Goal: Task Accomplishment & Management: Use online tool/utility

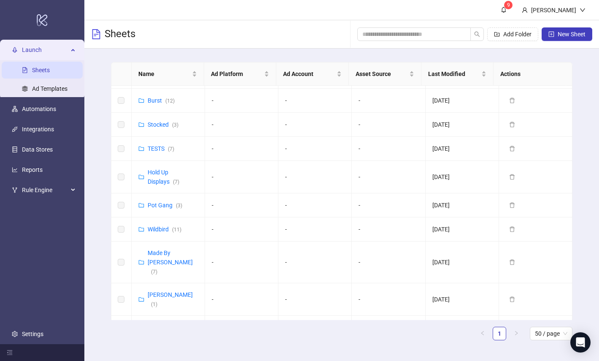
scroll to position [478, 0]
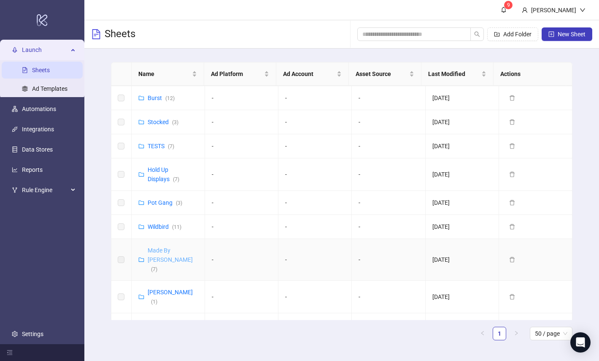
click at [168, 247] on link "Made By [PERSON_NAME] ( 7 )" at bounding box center [170, 259] width 45 height 25
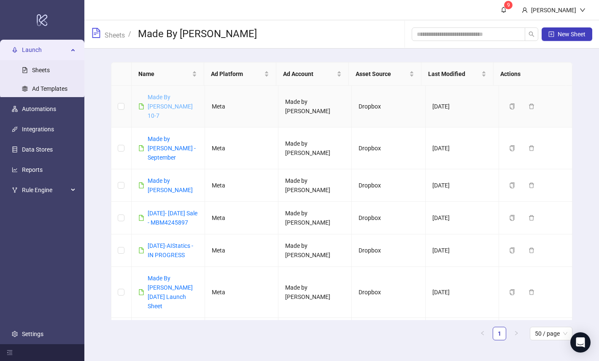
click at [168, 96] on link "Made By [PERSON_NAME] 10-7" at bounding box center [170, 106] width 45 height 25
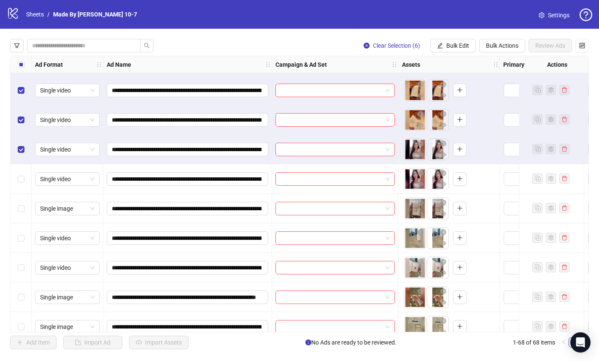
scroll to position [89, 0]
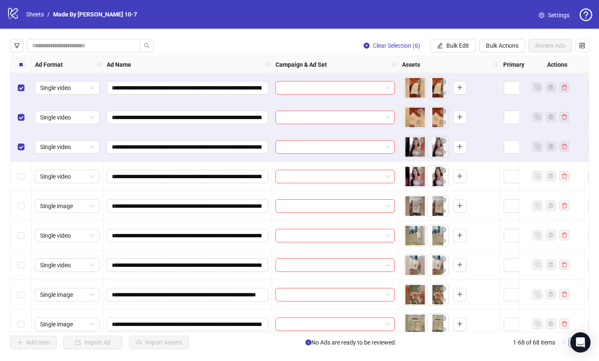
click at [17, 178] on div "Select row 7" at bounding box center [21, 177] width 21 height 30
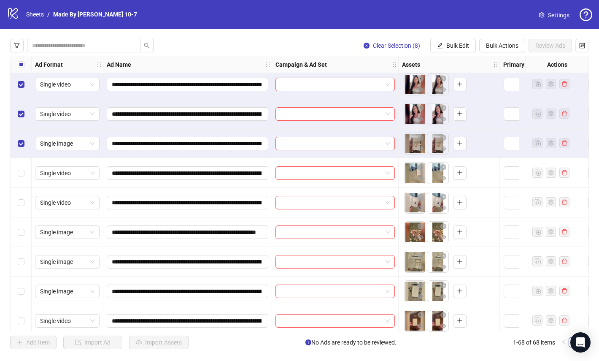
scroll to position [152, 0]
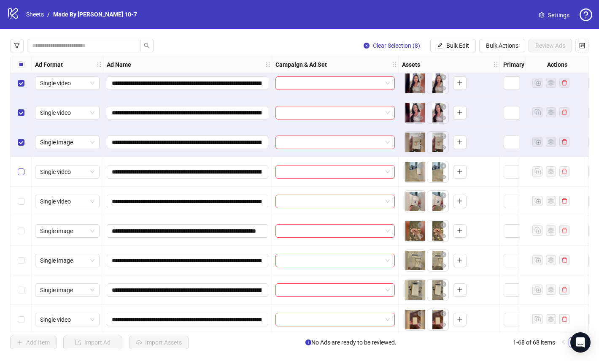
click at [22, 176] on label "Select row 9" at bounding box center [21, 171] width 7 height 9
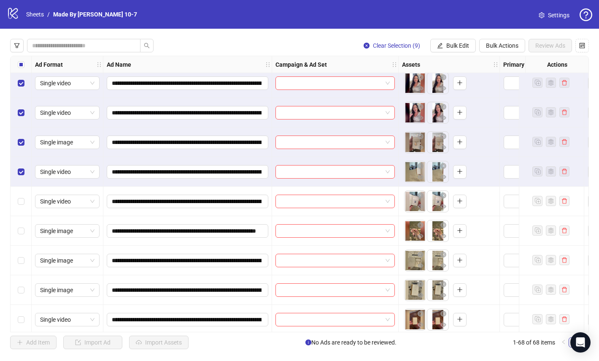
click at [25, 211] on div "Select row 10" at bounding box center [21, 202] width 21 height 30
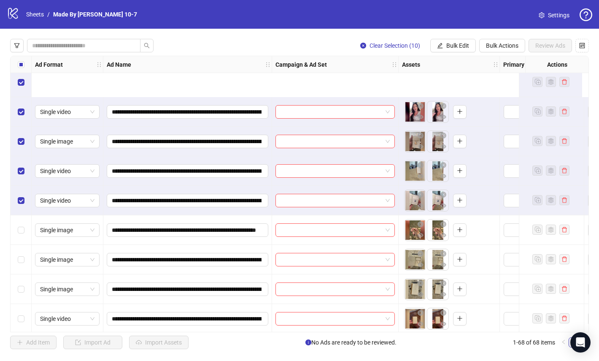
scroll to position [233, 0]
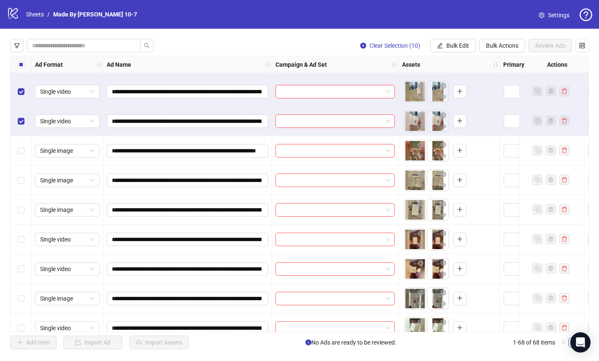
click at [18, 145] on div "Select row 11" at bounding box center [21, 151] width 21 height 30
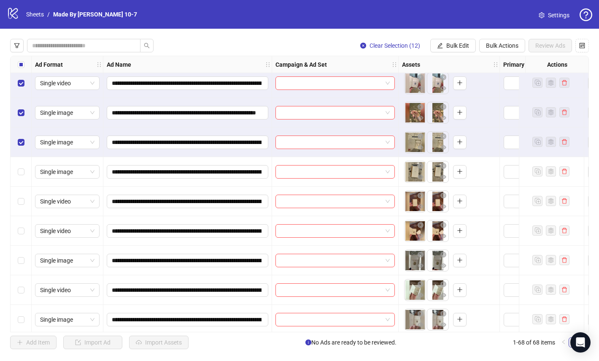
scroll to position [306, 0]
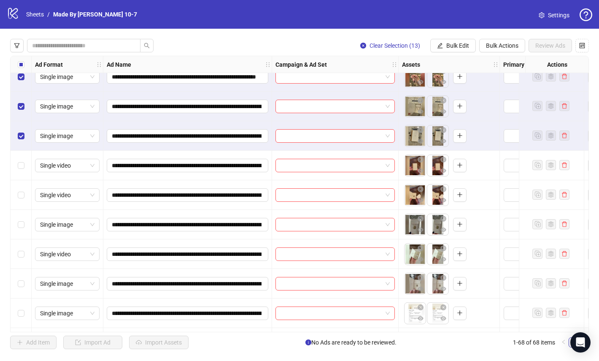
click at [21, 171] on div "Select row 14" at bounding box center [21, 166] width 21 height 30
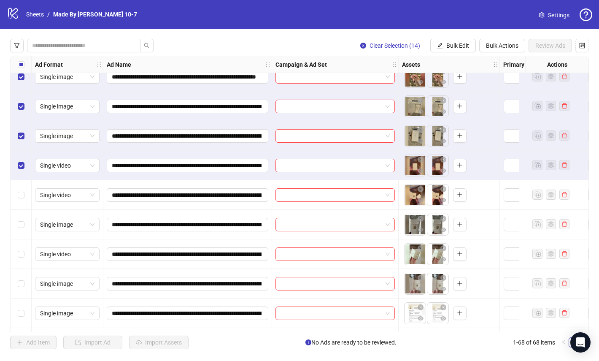
click at [22, 201] on div "Select row 15" at bounding box center [21, 195] width 21 height 30
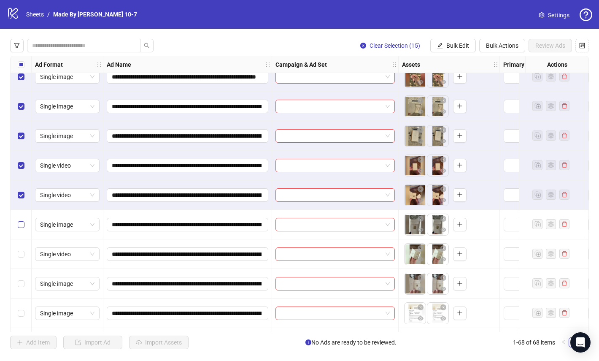
click at [22, 229] on label "Select row 16" at bounding box center [21, 224] width 7 height 9
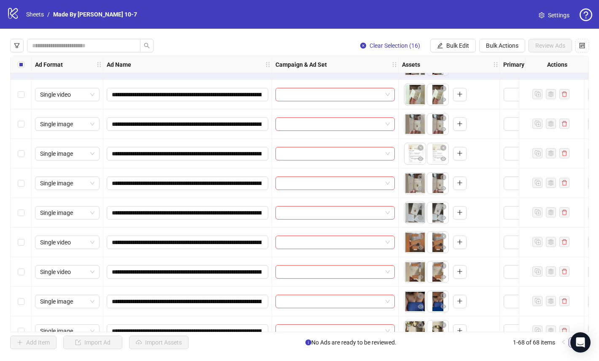
scroll to position [392, 0]
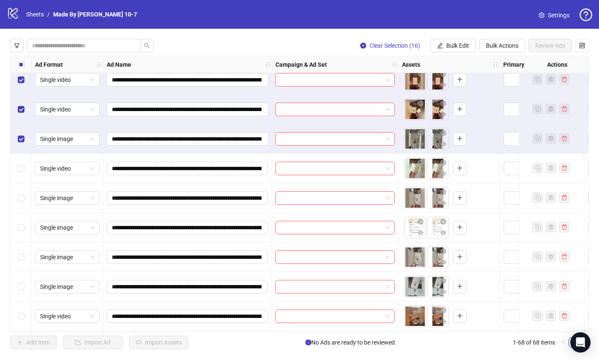
click at [21, 163] on div "Select row 17" at bounding box center [21, 169] width 21 height 30
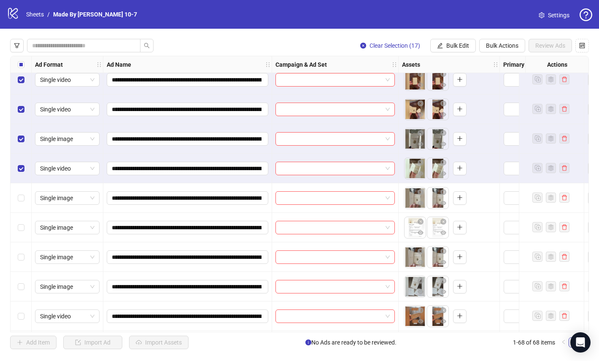
click at [23, 192] on div "Select row 18" at bounding box center [21, 198] width 21 height 30
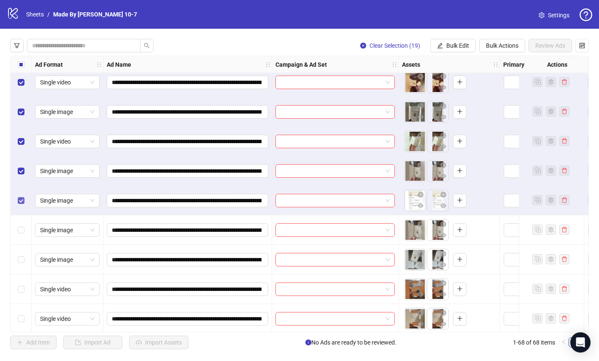
scroll to position [499, 0]
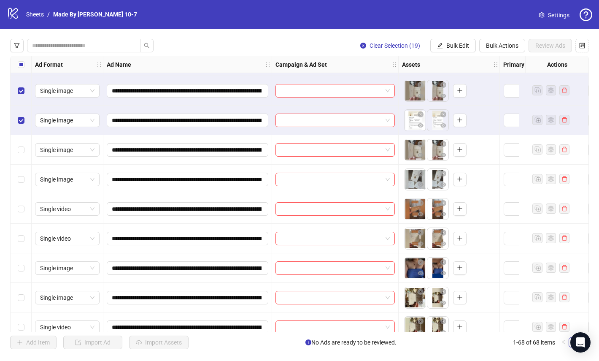
click at [22, 155] on div "Select row 20" at bounding box center [21, 150] width 21 height 30
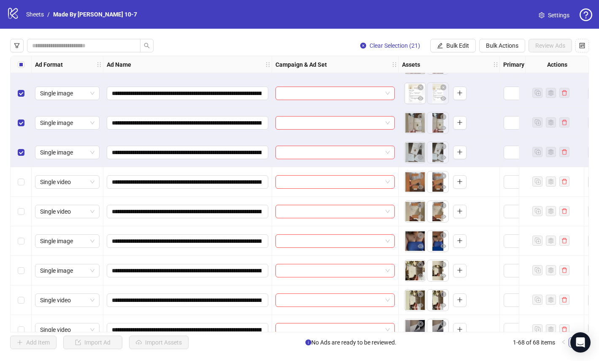
scroll to position [545, 0]
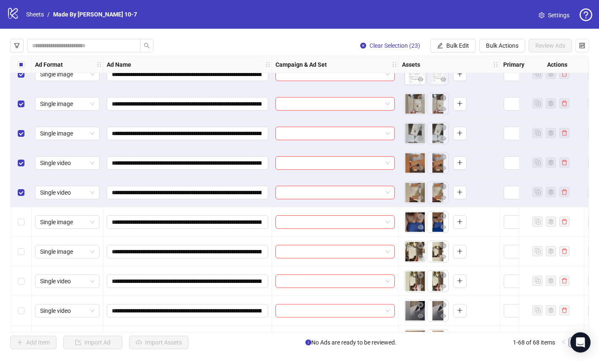
click at [24, 229] on div "Select row 24" at bounding box center [21, 222] width 21 height 30
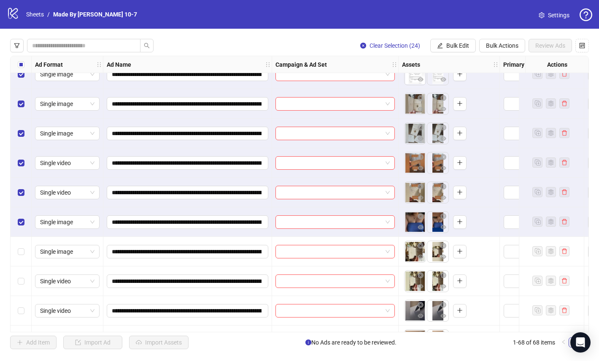
scroll to position [623, 0]
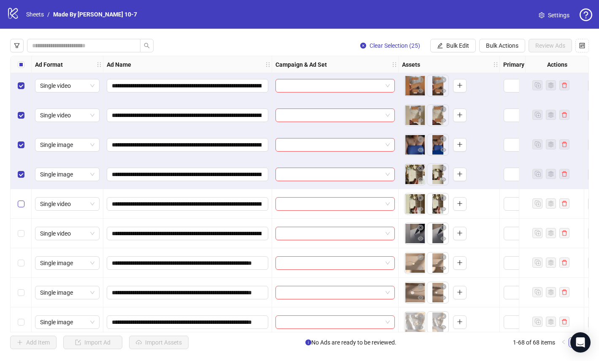
click at [21, 207] on label "Select row 26" at bounding box center [21, 203] width 7 height 9
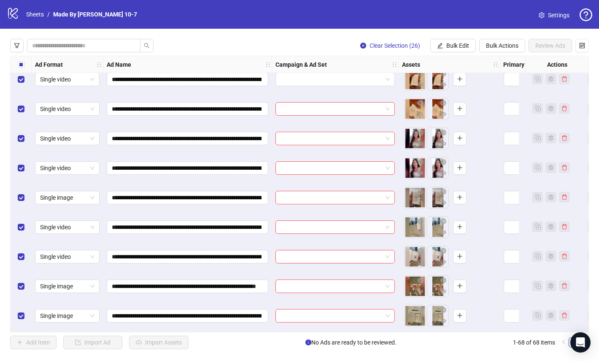
scroll to position [0, 0]
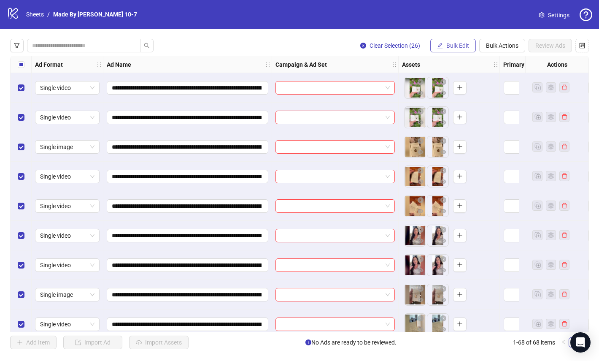
click at [447, 44] on span "Bulk Edit" at bounding box center [458, 45] width 23 height 7
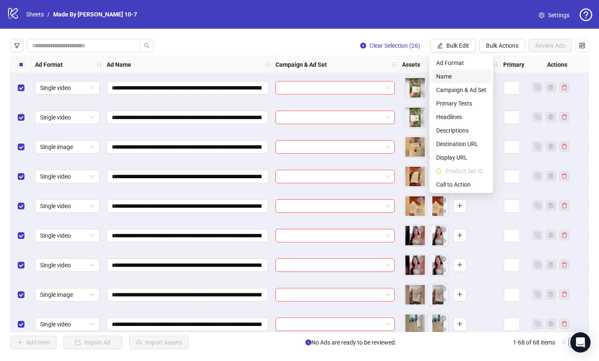
click at [451, 76] on span "Name" at bounding box center [462, 76] width 50 height 9
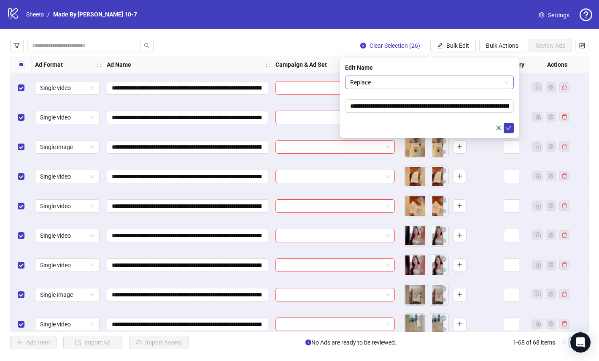
click at [407, 87] on span "Replace" at bounding box center [429, 82] width 159 height 13
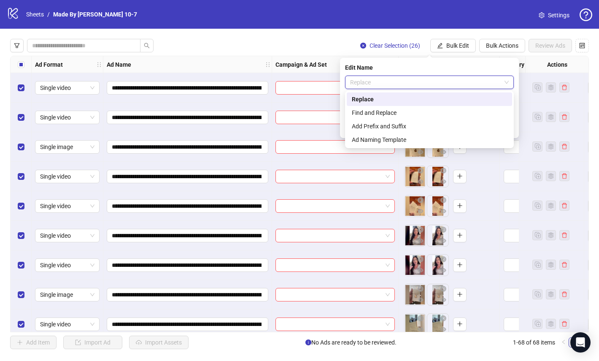
click at [436, 68] on div "Edit Name" at bounding box center [429, 67] width 169 height 9
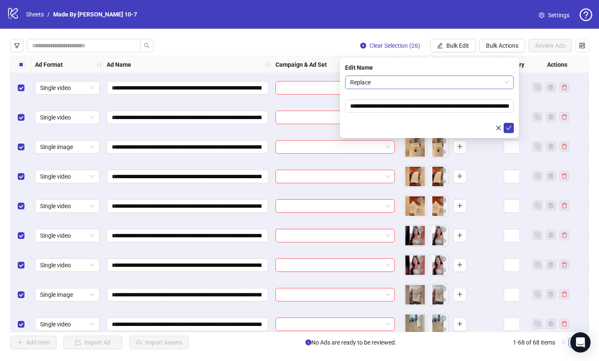
click at [424, 83] on span "Replace" at bounding box center [429, 82] width 159 height 13
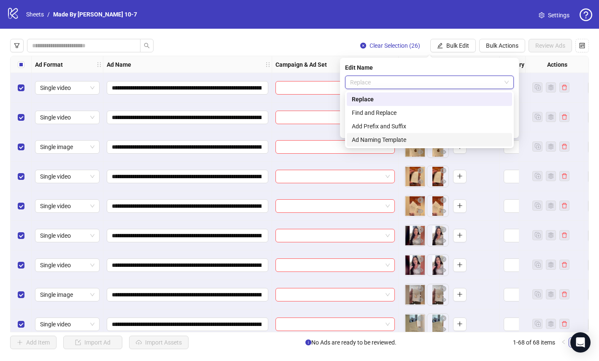
click at [396, 142] on div "Ad Naming Template" at bounding box center [429, 139] width 155 height 9
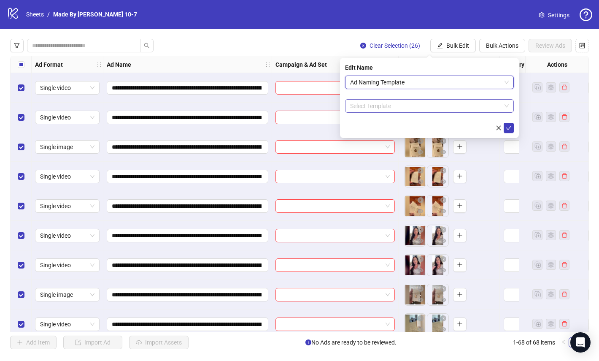
click at [404, 99] on div "Select Template" at bounding box center [429, 106] width 169 height 14
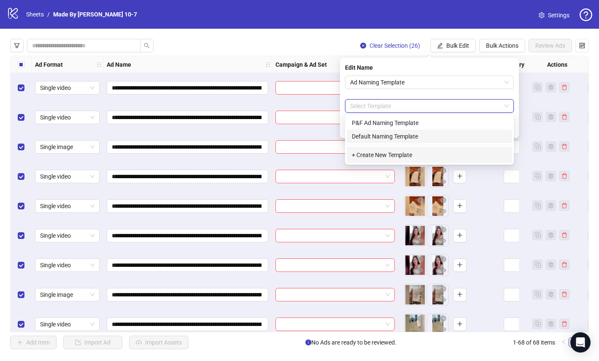
click at [401, 136] on div "Default Naming Template" at bounding box center [429, 136] width 155 height 9
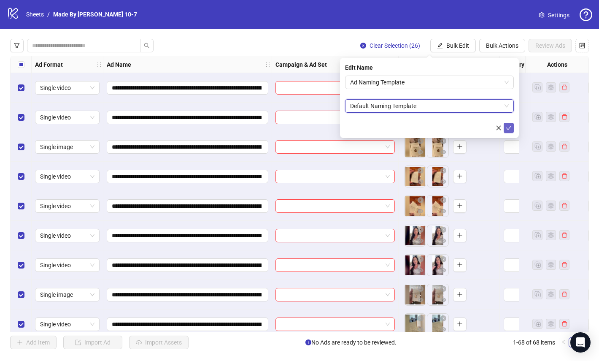
click at [509, 125] on icon "check" at bounding box center [509, 128] width 6 height 6
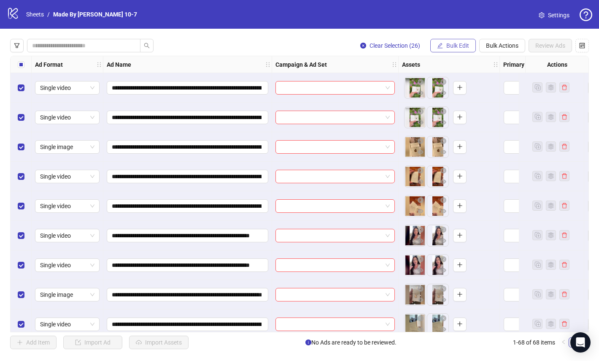
click at [455, 43] on span "Bulk Edit" at bounding box center [458, 45] width 23 height 7
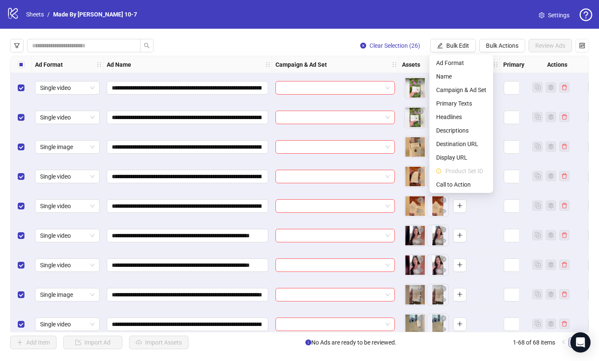
click at [450, 34] on div "**********" at bounding box center [299, 194] width 599 height 331
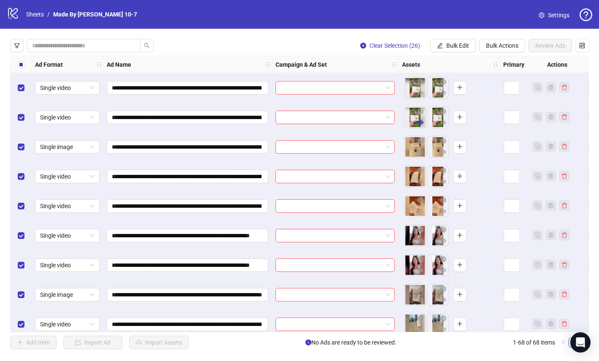
click at [420, 120] on icon "eye" at bounding box center [421, 122] width 6 height 6
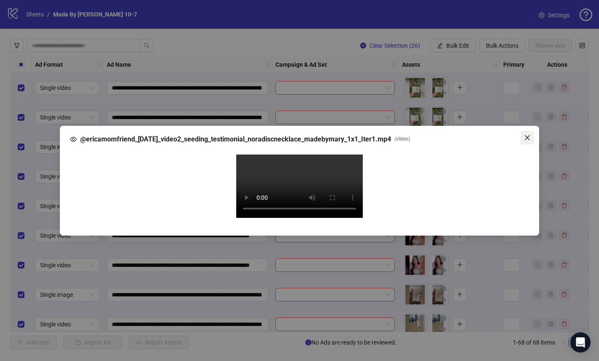
click at [527, 134] on icon "close" at bounding box center [527, 137] width 7 height 7
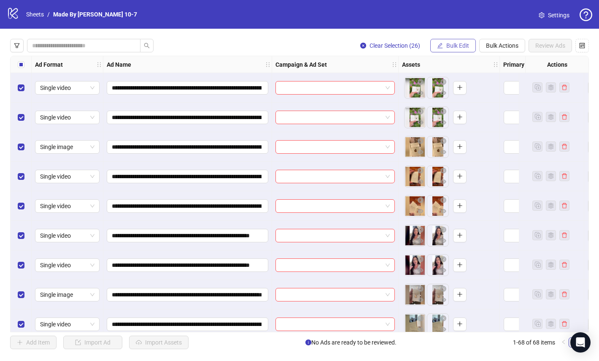
click at [453, 43] on span "Bulk Edit" at bounding box center [458, 45] width 23 height 7
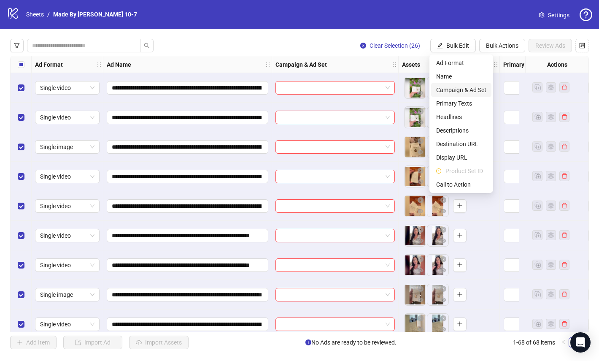
click at [456, 87] on span "Campaign & Ad Set" at bounding box center [462, 89] width 50 height 9
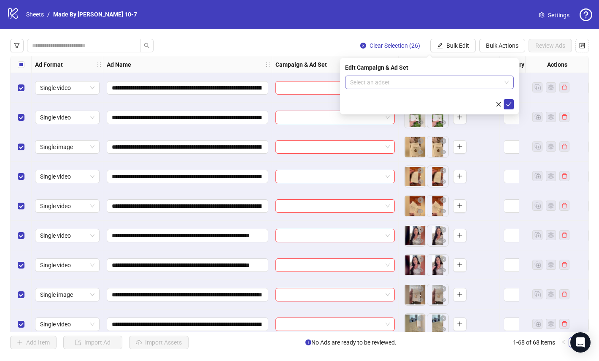
click at [372, 81] on input "search" at bounding box center [425, 82] width 151 height 13
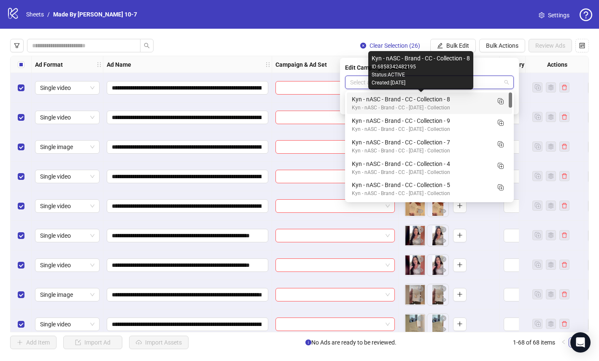
paste input "**********"
type input "**********"
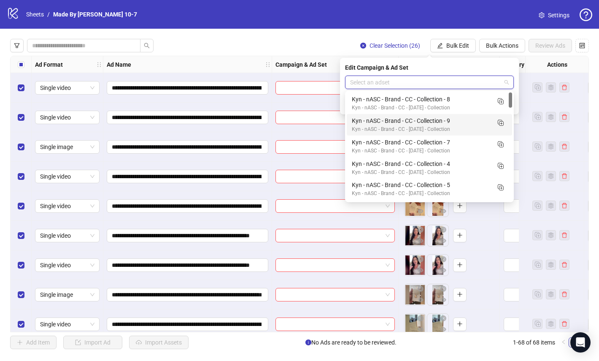
paste input "**********"
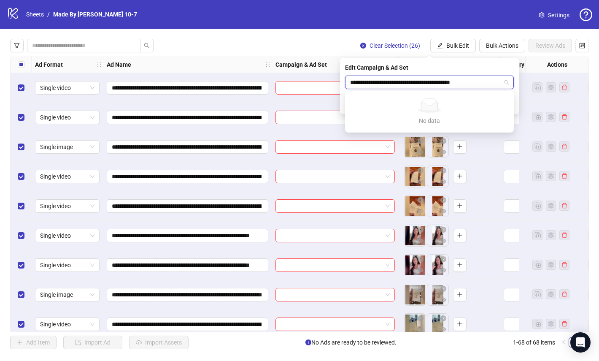
drag, startPoint x: 488, startPoint y: 83, endPoint x: 404, endPoint y: 84, distance: 83.2
click at [404, 84] on input "**********" at bounding box center [425, 82] width 151 height 13
type input "**********"
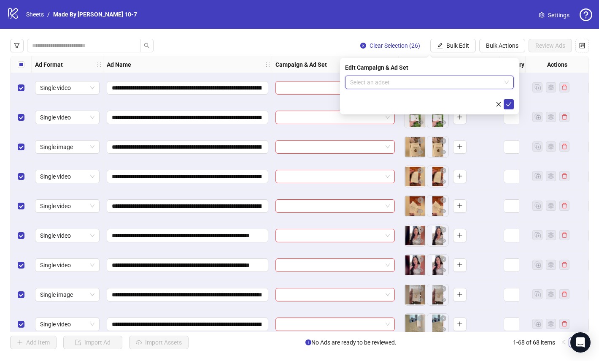
click at [393, 83] on input "search" at bounding box center [425, 82] width 151 height 13
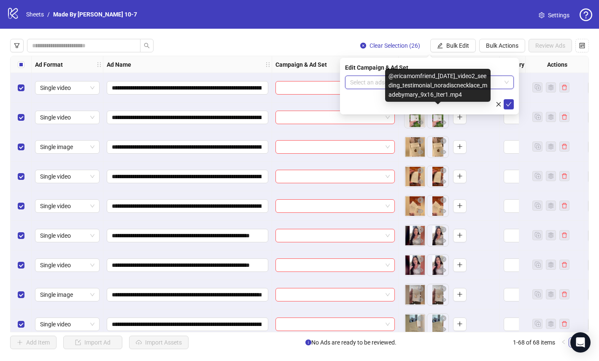
click at [436, 88] on div "@ericamomfriend_[DATE]_video2_seeding_testimonial_noradiscnecklace_madebymary_9…" at bounding box center [438, 85] width 106 height 33
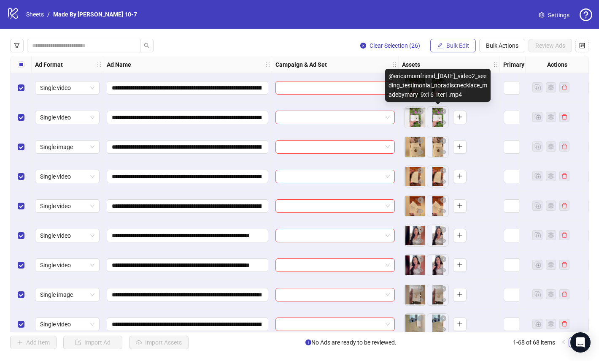
click at [450, 49] on span "Bulk Edit" at bounding box center [458, 45] width 23 height 7
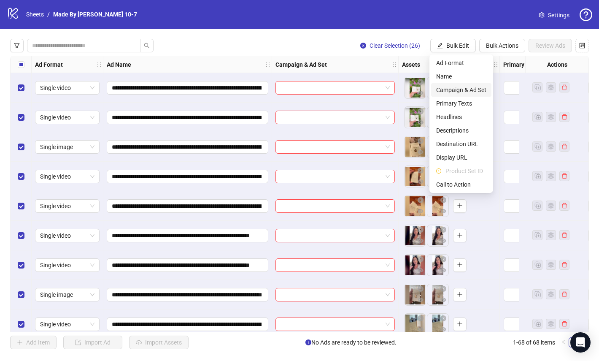
click at [450, 85] on li "Campaign & Ad Set" at bounding box center [461, 90] width 60 height 14
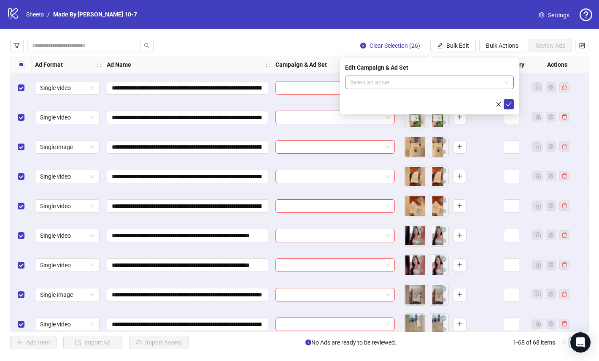
click at [383, 79] on input "search" at bounding box center [425, 82] width 151 height 13
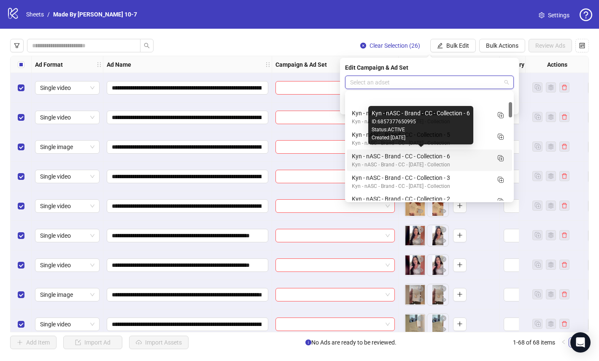
scroll to position [67, 0]
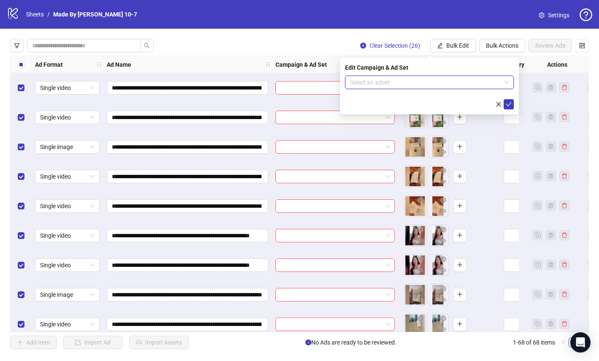
click at [445, 84] on input "search" at bounding box center [425, 82] width 151 height 13
click at [436, 84] on input "search" at bounding box center [425, 82] width 151 height 13
click at [394, 84] on input "search" at bounding box center [425, 82] width 151 height 13
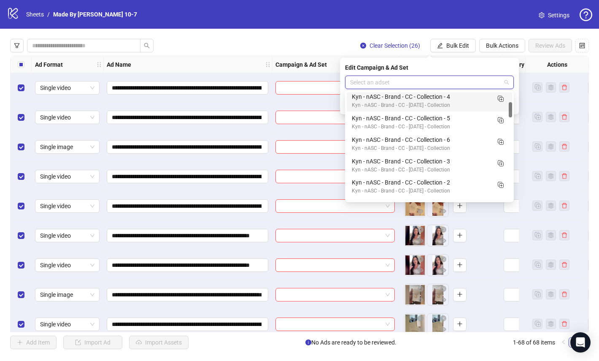
paste input "**********"
type input "**********"
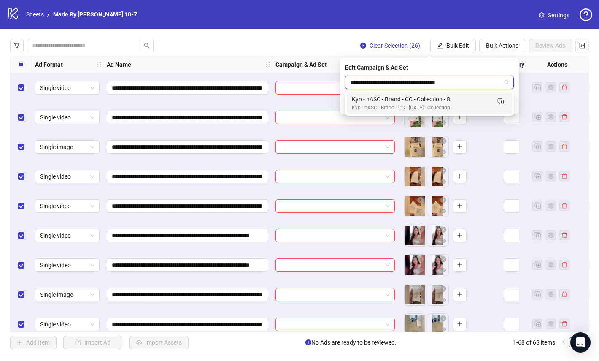
scroll to position [0, 0]
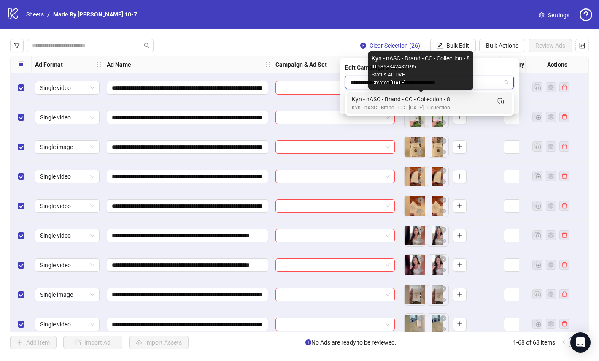
click at [434, 100] on div "Kyn - nASC - Brand - CC - Collection - 8" at bounding box center [421, 99] width 138 height 9
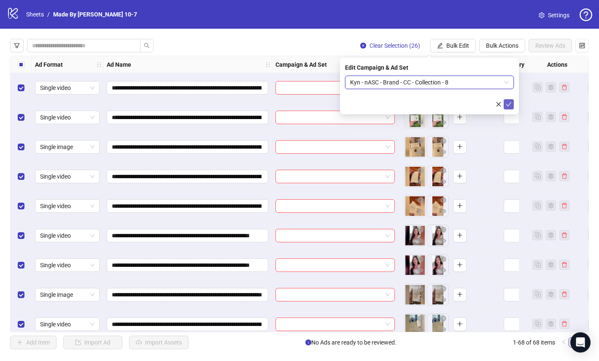
click at [511, 103] on icon "check" at bounding box center [509, 104] width 6 height 6
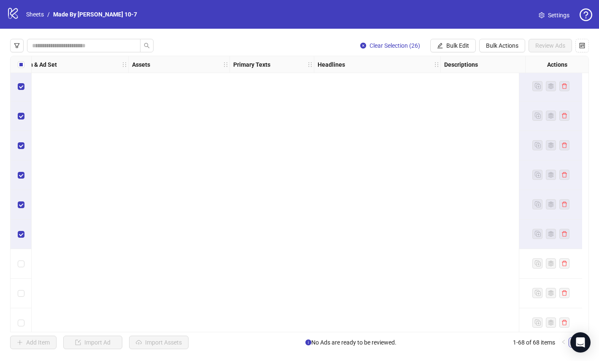
scroll to position [0, 270]
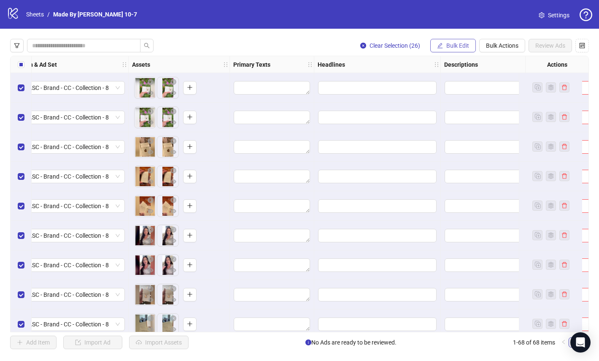
click at [450, 43] on span "Bulk Edit" at bounding box center [458, 45] width 23 height 7
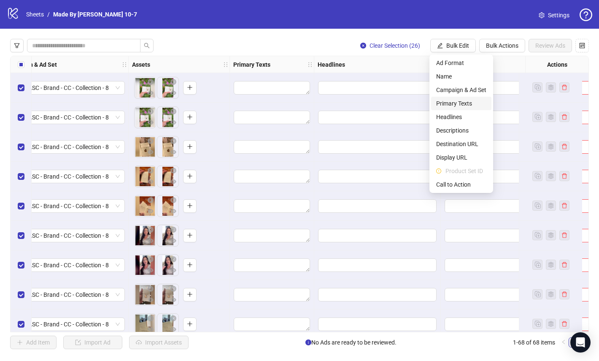
click at [451, 102] on span "Primary Texts" at bounding box center [462, 103] width 50 height 9
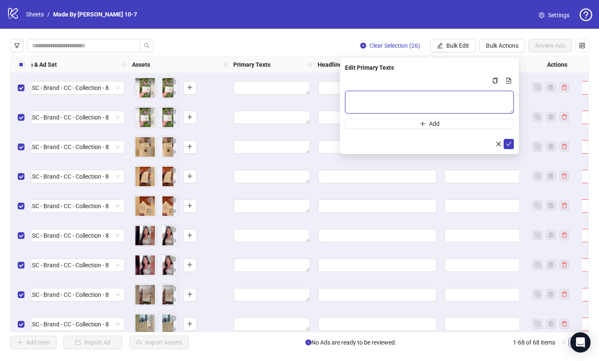
click at [386, 108] on textarea "Multi-text input container - paste or copy values" at bounding box center [429, 102] width 169 height 23
paste textarea "**********"
type textarea "**********"
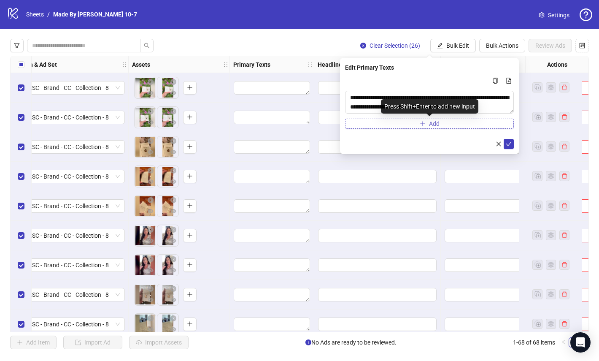
click at [412, 122] on button "Add" at bounding box center [429, 124] width 169 height 10
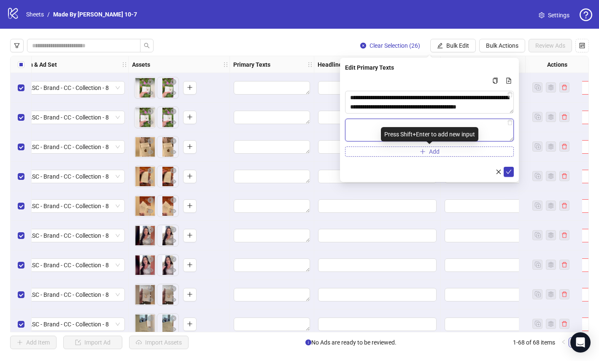
paste textarea "**********"
type textarea "**********"
click at [392, 152] on button "Add" at bounding box center [429, 151] width 169 height 10
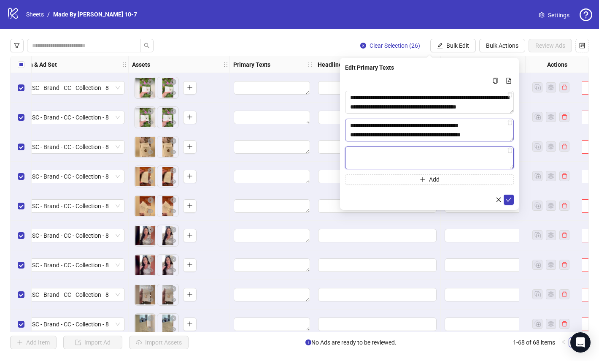
paste textarea "**********"
type textarea "**********"
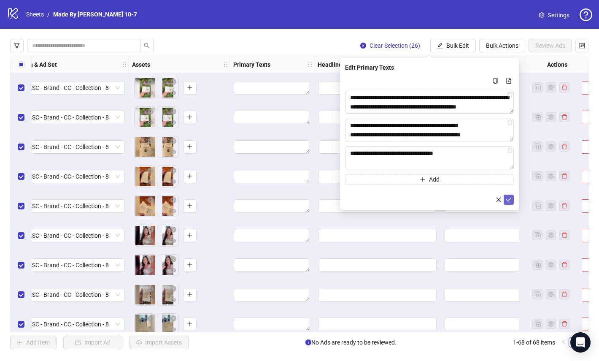
click at [505, 201] on button "submit" at bounding box center [509, 200] width 10 height 10
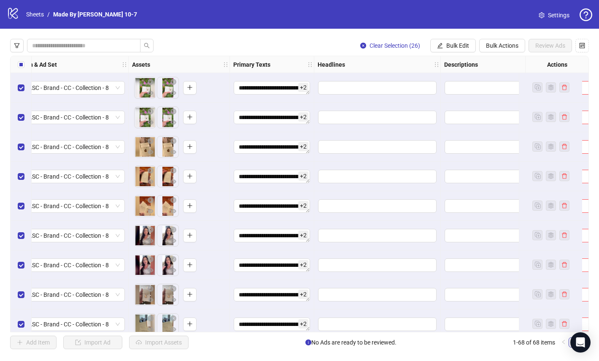
click at [305, 115] on span "+ 2" at bounding box center [303, 116] width 10 height 9
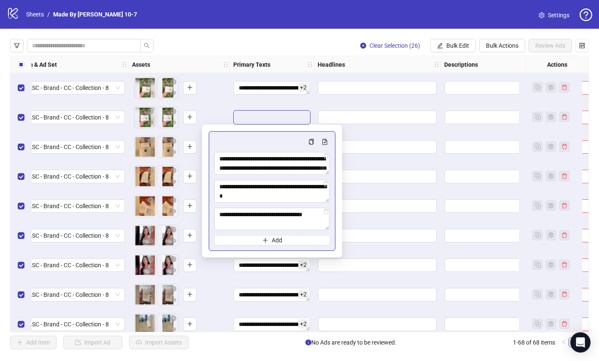
click at [218, 111] on div "To pick up a draggable item, press the space bar. While dragging, use the arrow…" at bounding box center [179, 117] width 94 height 26
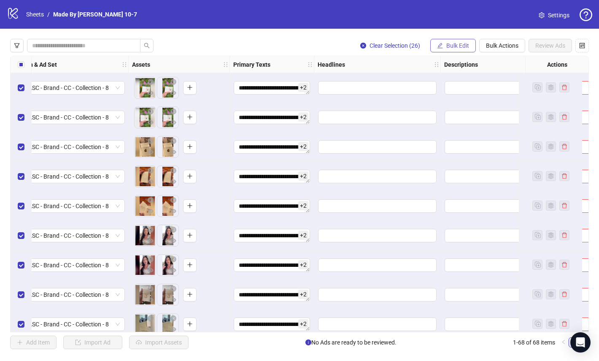
click at [464, 46] on span "Bulk Edit" at bounding box center [458, 45] width 23 height 7
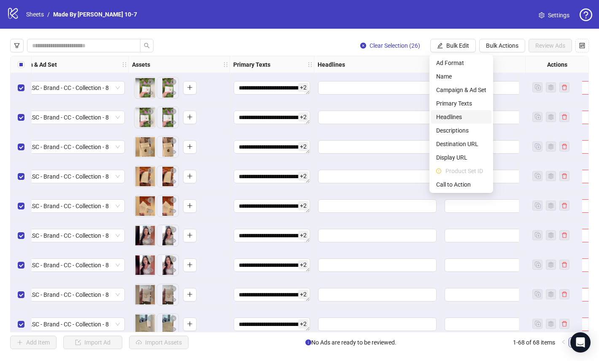
click at [454, 113] on span "Headlines" at bounding box center [462, 116] width 50 height 9
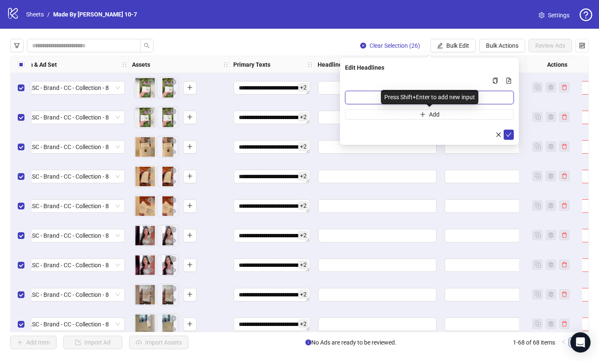
click at [381, 94] on input "Multi-input container - paste or copy values" at bounding box center [429, 98] width 169 height 14
paste input "**********"
type input "**********"
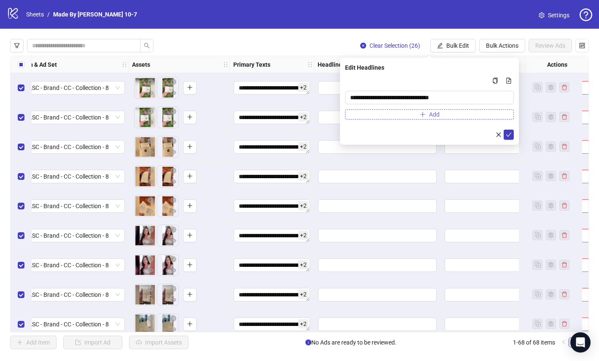
click at [390, 118] on button "Add" at bounding box center [429, 114] width 169 height 10
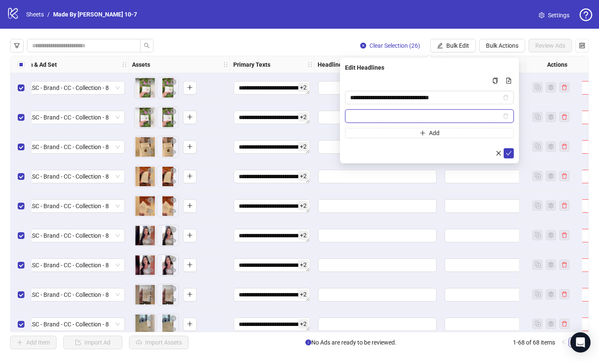
paste input "**********"
type input "**********"
click at [384, 136] on button "Add" at bounding box center [429, 133] width 169 height 10
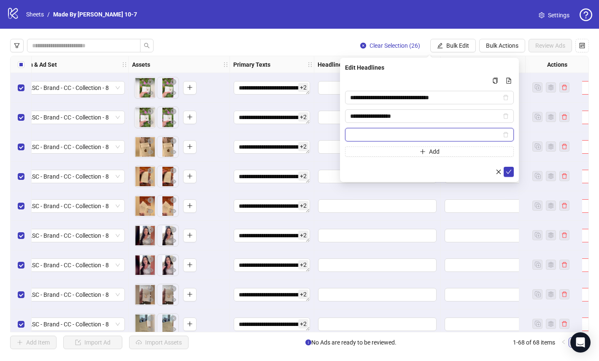
paste input "**********"
type input "**********"
click at [510, 174] on icon "check" at bounding box center [509, 172] width 6 height 6
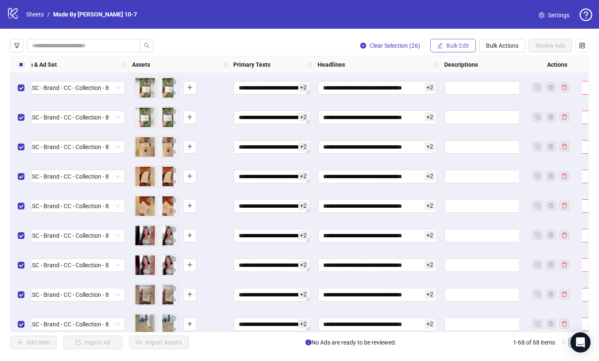
click at [447, 49] on span "Bulk Edit" at bounding box center [458, 45] width 23 height 7
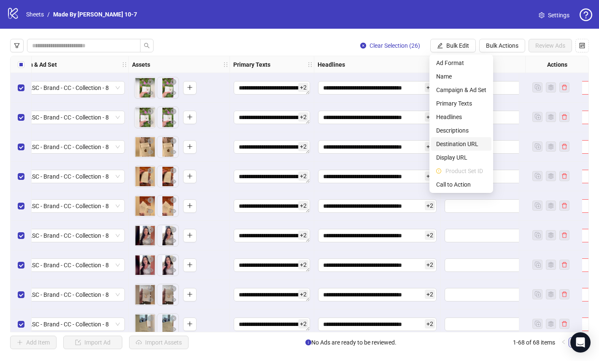
click at [465, 145] on span "Destination URL" at bounding box center [462, 143] width 50 height 9
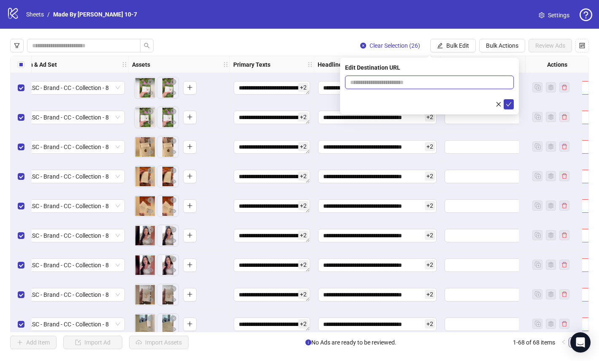
click at [412, 83] on input "text" at bounding box center [426, 82] width 152 height 9
paste input "**********"
type input "**********"
click at [507, 103] on icon "check" at bounding box center [509, 104] width 6 height 6
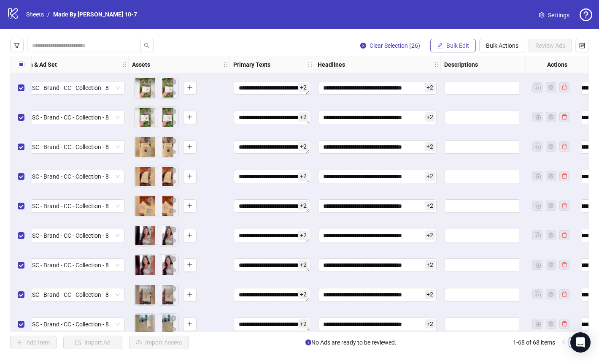
click at [452, 46] on span "Bulk Edit" at bounding box center [458, 45] width 23 height 7
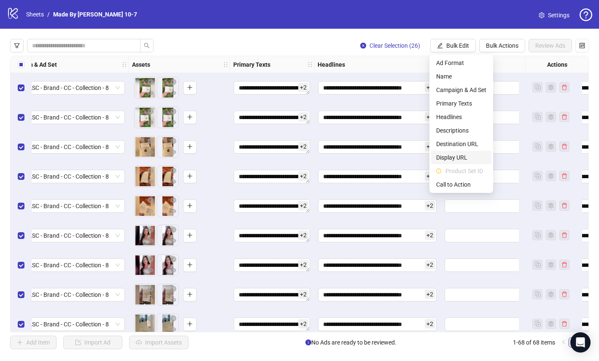
click at [458, 158] on span "Display URL" at bounding box center [462, 157] width 50 height 9
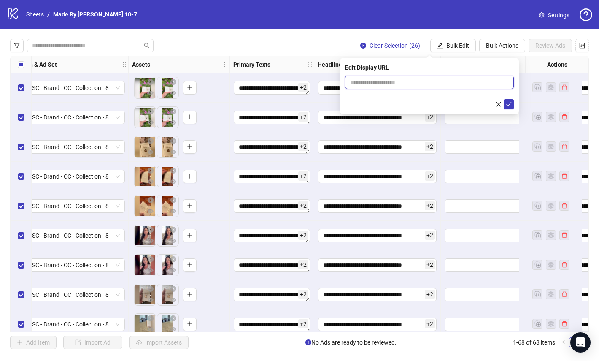
click at [422, 82] on input "text" at bounding box center [429, 83] width 169 height 14
click at [498, 106] on icon "close" at bounding box center [499, 104] width 6 height 6
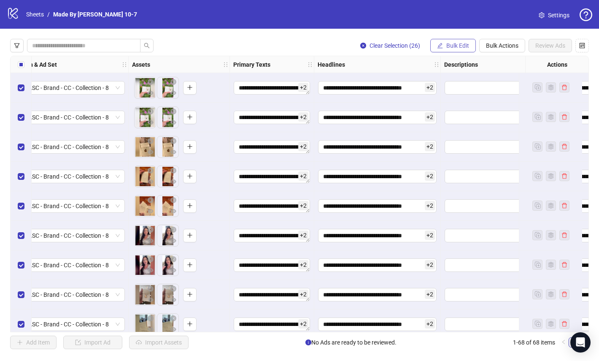
click at [452, 45] on span "Bulk Edit" at bounding box center [458, 45] width 23 height 7
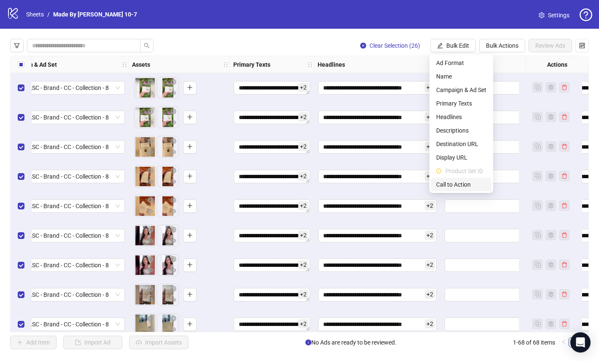
click at [461, 186] on span "Call to Action" at bounding box center [462, 184] width 50 height 9
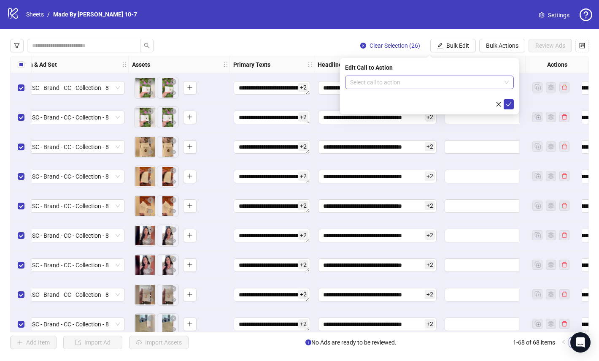
click at [413, 86] on input "search" at bounding box center [425, 82] width 151 height 13
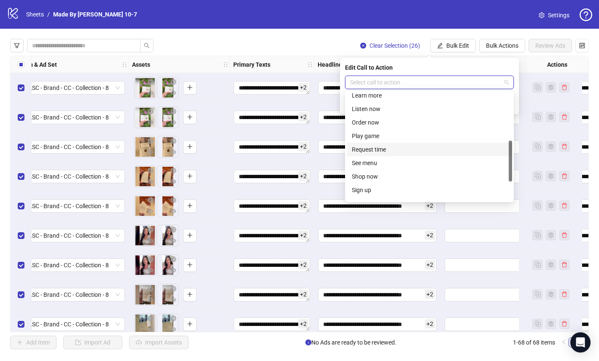
scroll to position [176, 0]
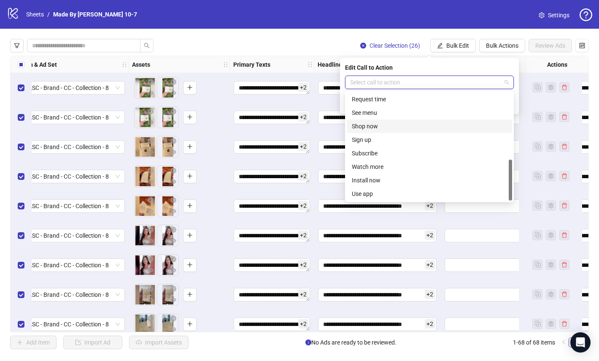
click at [381, 122] on div "Shop now" at bounding box center [429, 126] width 155 height 9
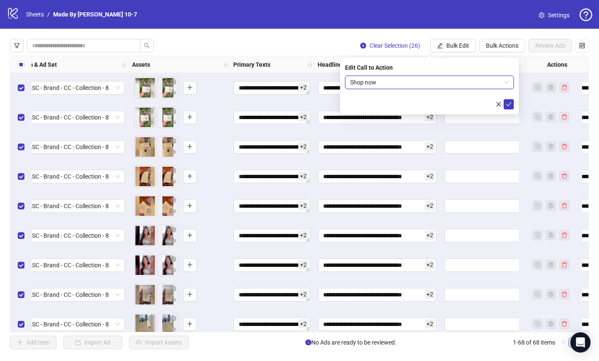
click at [506, 98] on form "Shop now Shop now" at bounding box center [429, 93] width 169 height 34
click at [508, 100] on button "submit" at bounding box center [509, 104] width 10 height 10
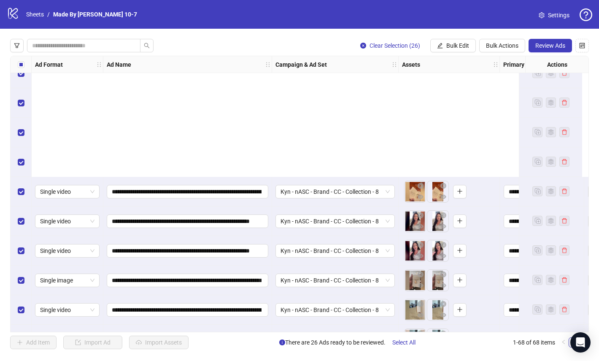
scroll to position [198, 0]
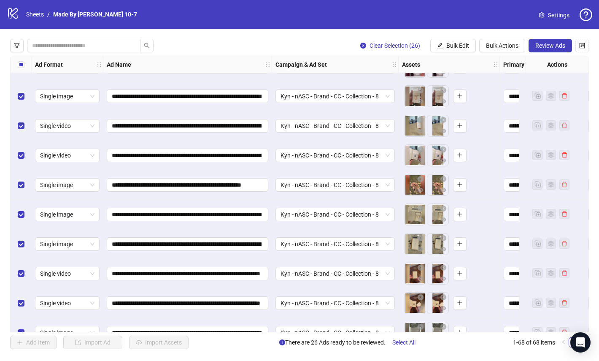
click at [24, 63] on div "Select all rows" at bounding box center [21, 64] width 21 height 17
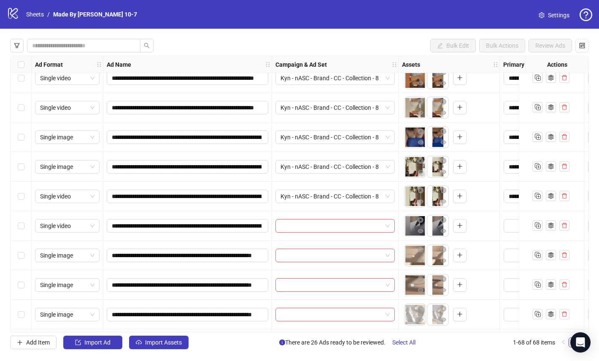
scroll to position [637, 0]
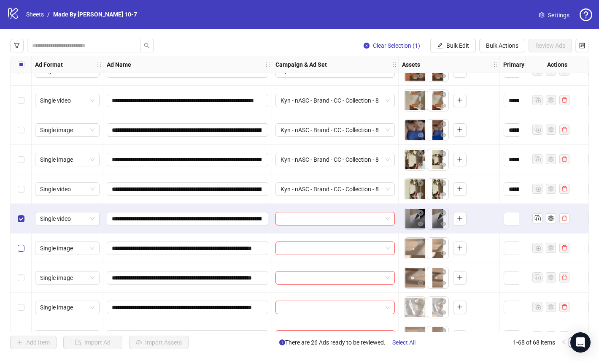
click at [19, 244] on label "Select row 28" at bounding box center [21, 248] width 7 height 9
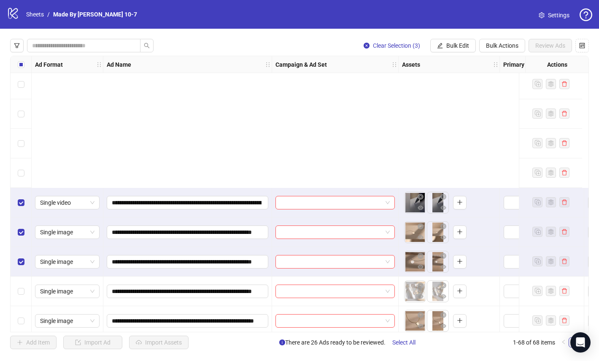
scroll to position [821, 0]
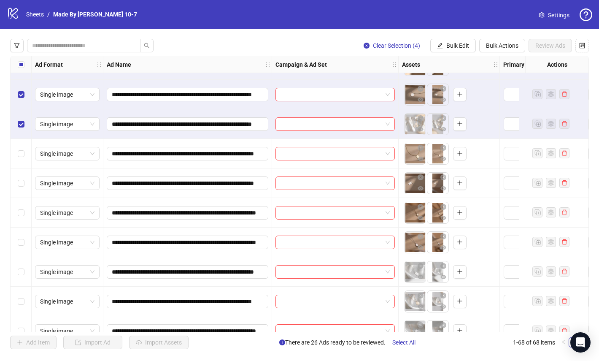
click at [16, 153] on div "Select row 31" at bounding box center [21, 154] width 21 height 30
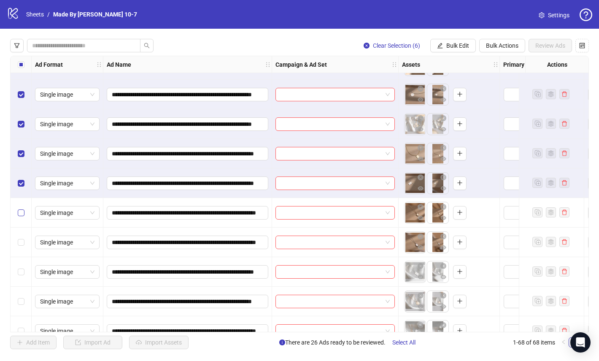
click at [24, 215] on div "Select row 33" at bounding box center [21, 213] width 21 height 30
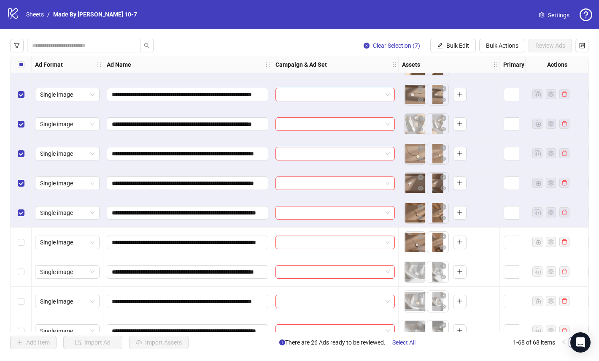
click at [19, 247] on div "Select row 34" at bounding box center [21, 243] width 21 height 30
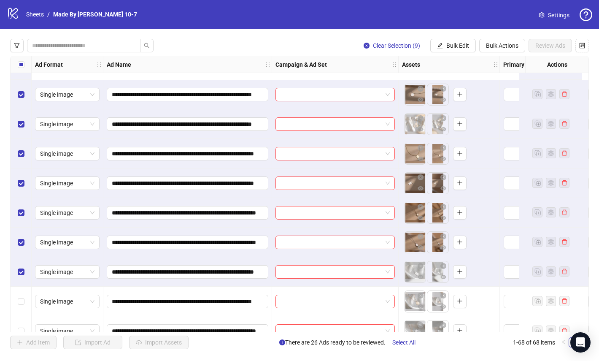
scroll to position [902, 0]
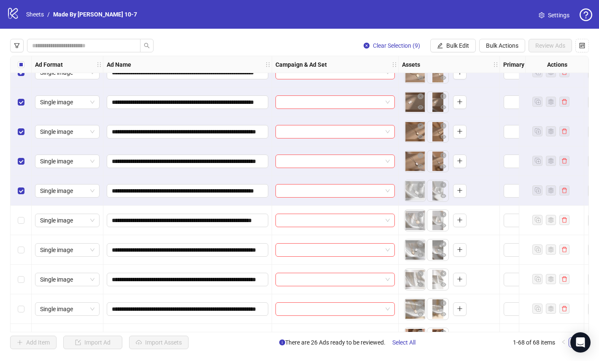
click at [16, 220] on div "Select row 36" at bounding box center [21, 221] width 21 height 30
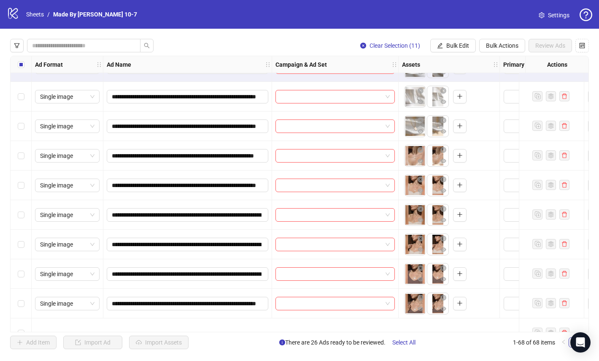
scroll to position [1006, 0]
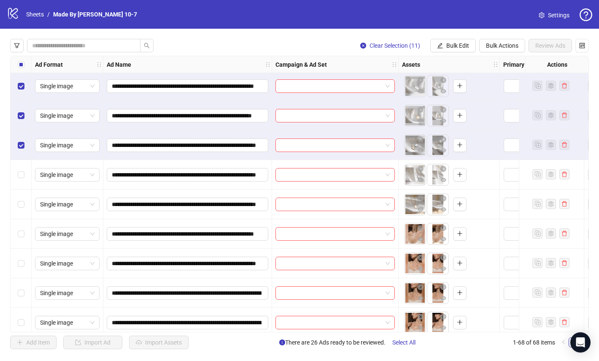
click at [18, 180] on div "Select row 38" at bounding box center [21, 175] width 21 height 30
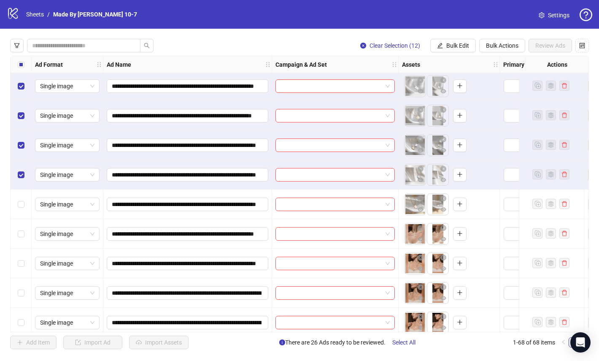
click at [21, 210] on div "Select row 39" at bounding box center [21, 205] width 21 height 30
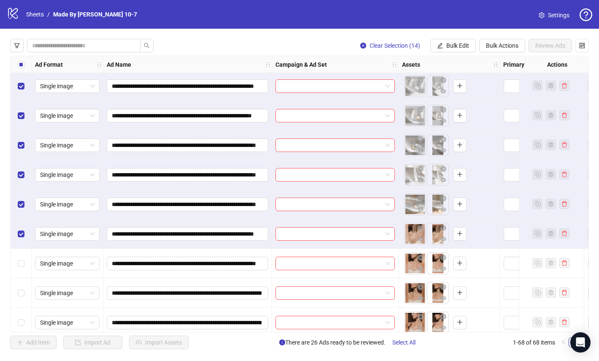
scroll to position [1079, 0]
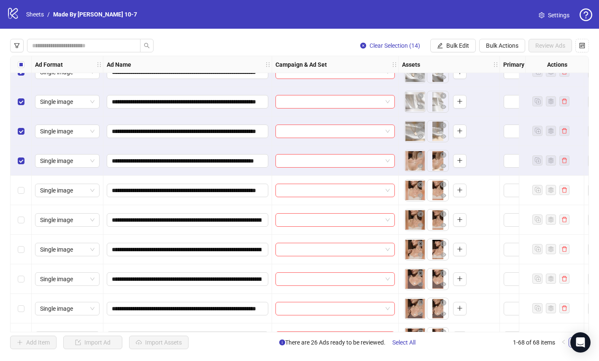
click at [18, 196] on div "Select row 41" at bounding box center [21, 191] width 21 height 30
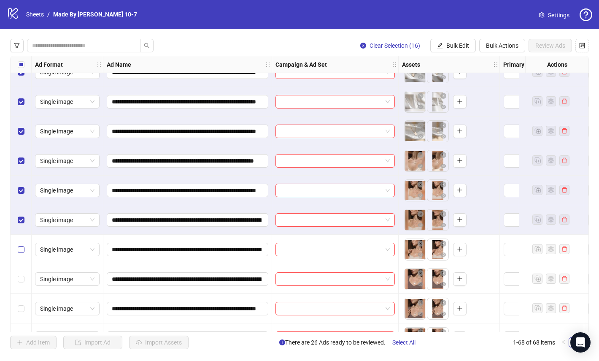
click at [20, 245] on label "Select row 43" at bounding box center [21, 249] width 7 height 9
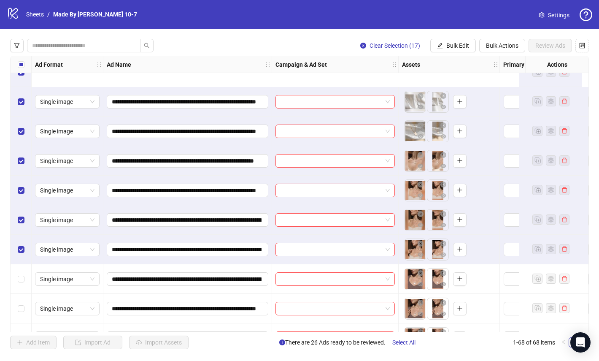
scroll to position [1161, 0]
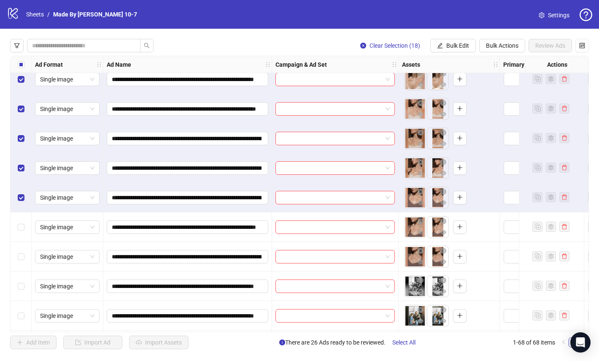
click at [21, 232] on div "Select row 45" at bounding box center [21, 227] width 21 height 30
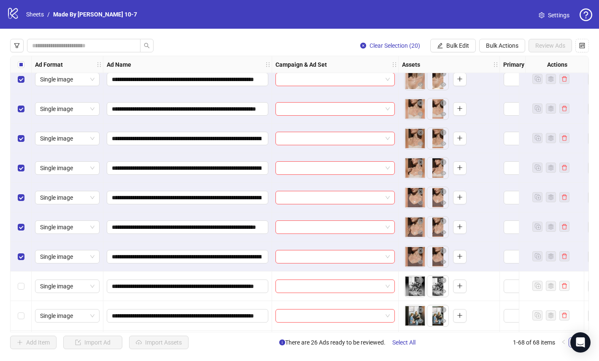
scroll to position [1234, 0]
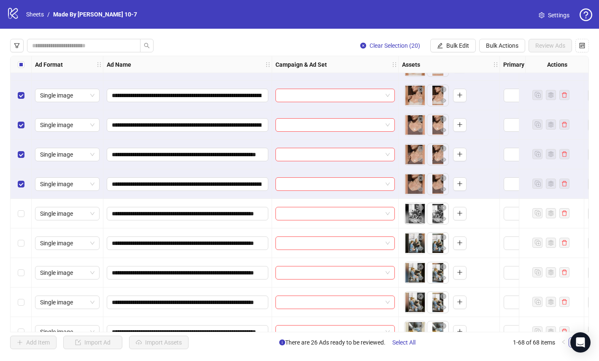
click at [22, 222] on div "Select row 47" at bounding box center [21, 214] width 21 height 30
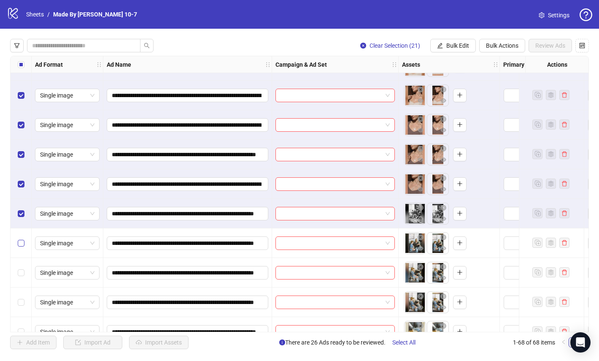
click at [19, 239] on label "Select row 48" at bounding box center [21, 243] width 7 height 9
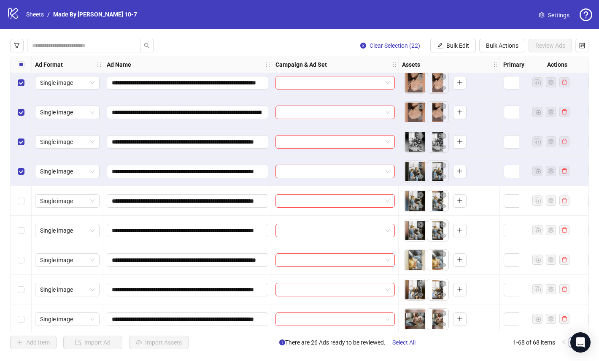
scroll to position [1306, 0]
click at [24, 209] on div "Select row 49" at bounding box center [21, 201] width 21 height 30
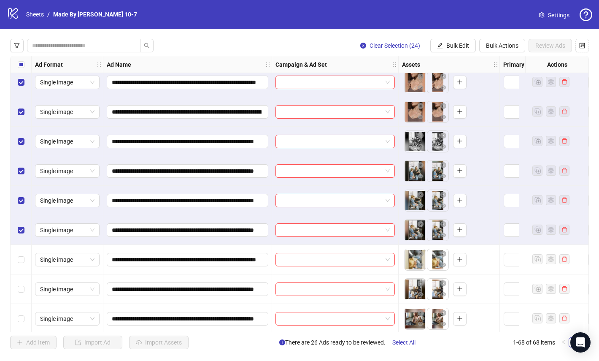
click at [21, 244] on div "Select row 50" at bounding box center [21, 230] width 21 height 30
click at [20, 252] on div "Select row 51" at bounding box center [21, 260] width 21 height 30
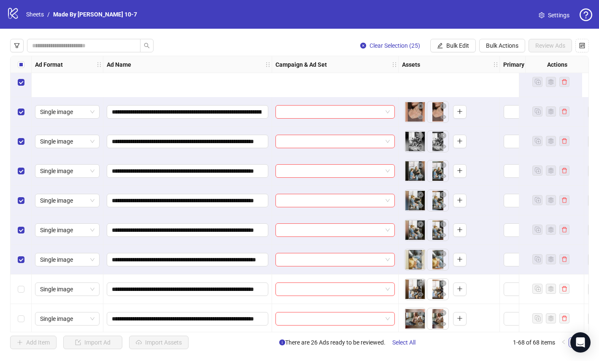
scroll to position [1378, 0]
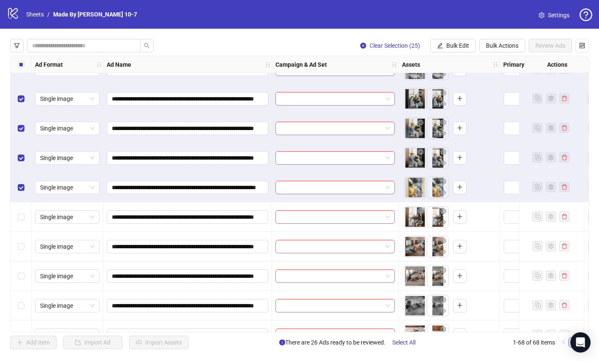
click at [24, 228] on div "Select row 52" at bounding box center [21, 217] width 21 height 30
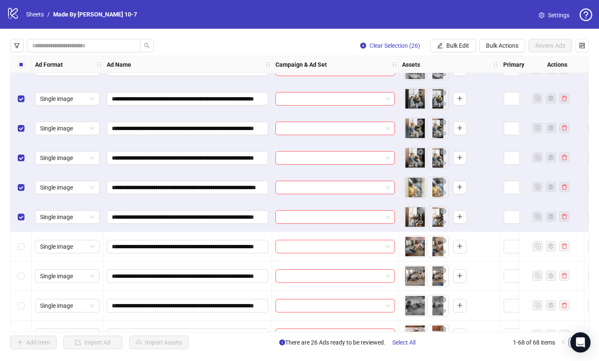
click at [19, 252] on div "Select row 53" at bounding box center [21, 247] width 21 height 30
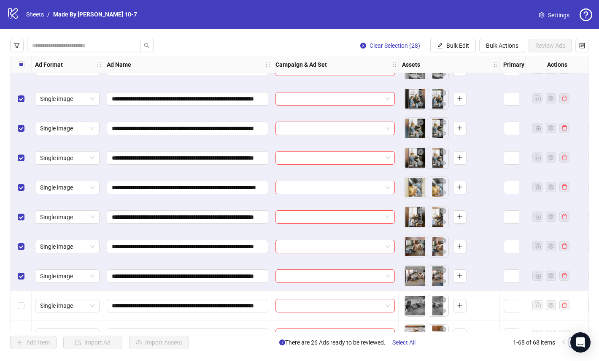
click at [15, 306] on div "Select row 55" at bounding box center [21, 306] width 21 height 30
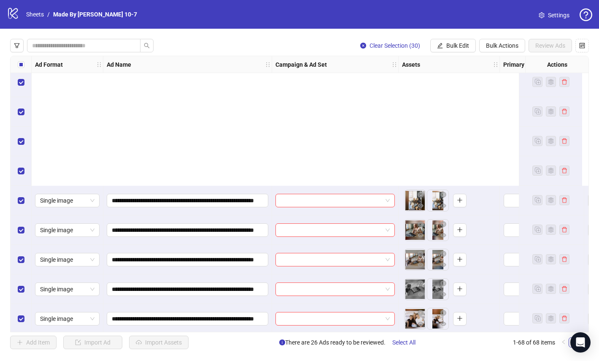
scroll to position [1565, 0]
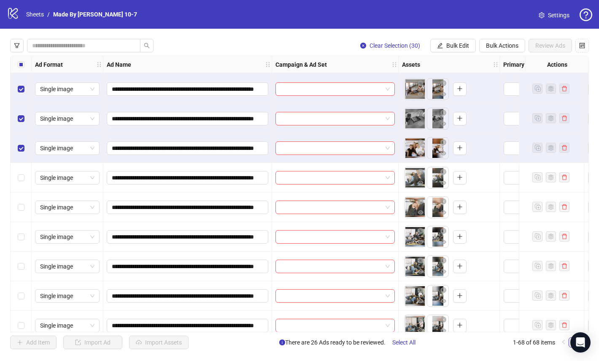
click at [15, 177] on div "Select row 57" at bounding box center [21, 178] width 21 height 30
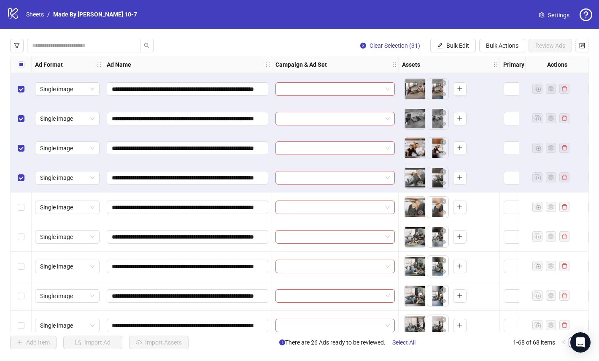
click at [21, 213] on div "Select row 58" at bounding box center [21, 208] width 21 height 30
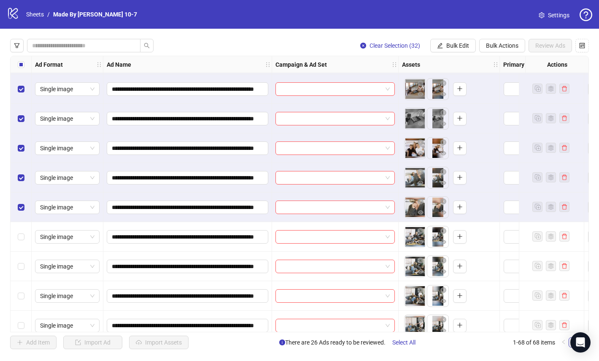
click at [21, 248] on div "Select row 59" at bounding box center [21, 237] width 21 height 30
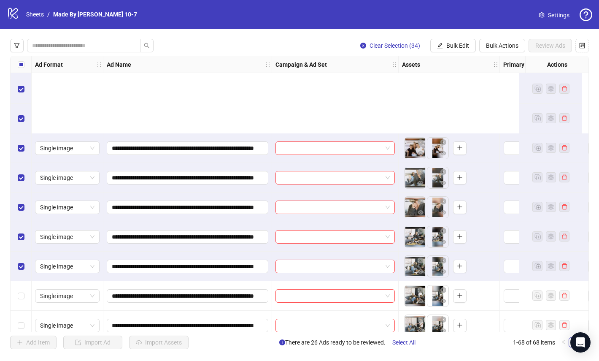
scroll to position [1727, 0]
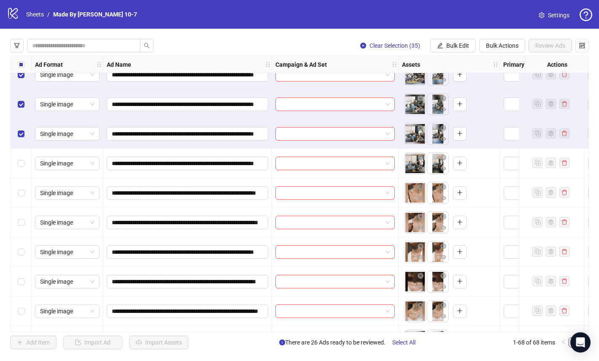
click at [23, 168] on div "Select row 62" at bounding box center [21, 164] width 21 height 30
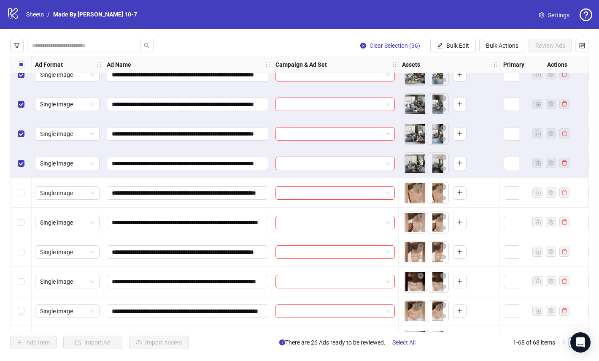
click at [21, 199] on div "Select row 63" at bounding box center [21, 193] width 21 height 30
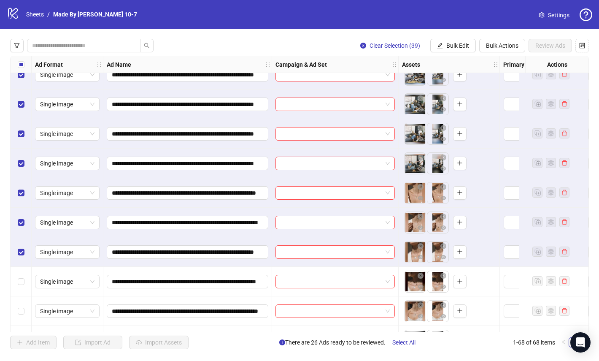
click at [26, 274] on div "Select row 66" at bounding box center [21, 282] width 21 height 30
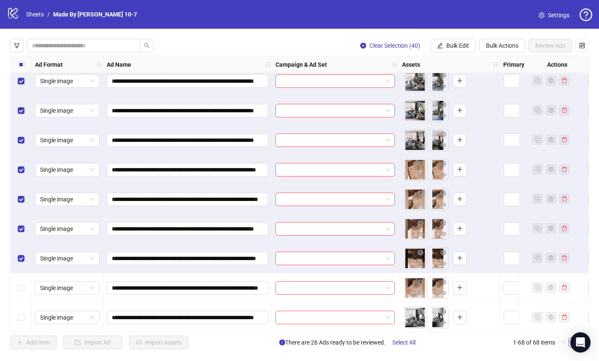
scroll to position [1754, 0]
click at [22, 276] on div "Select row 67" at bounding box center [21, 288] width 21 height 30
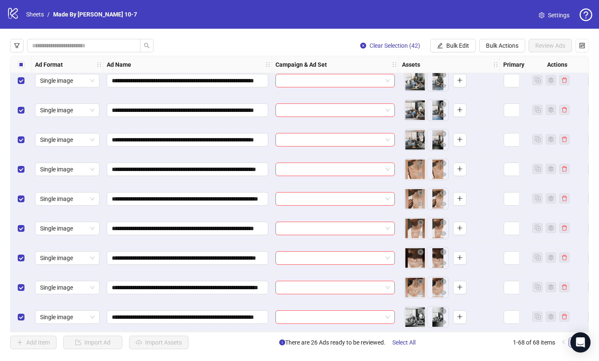
scroll to position [1682, 0]
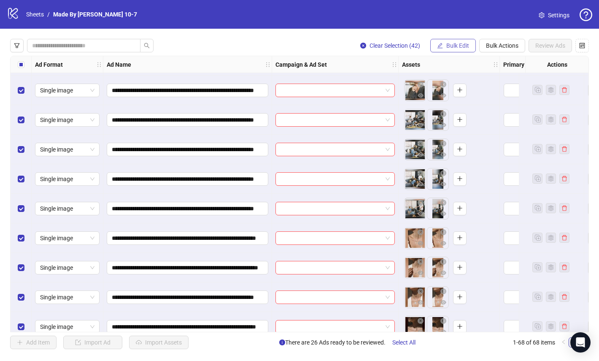
click at [456, 44] on span "Bulk Edit" at bounding box center [458, 45] width 23 height 7
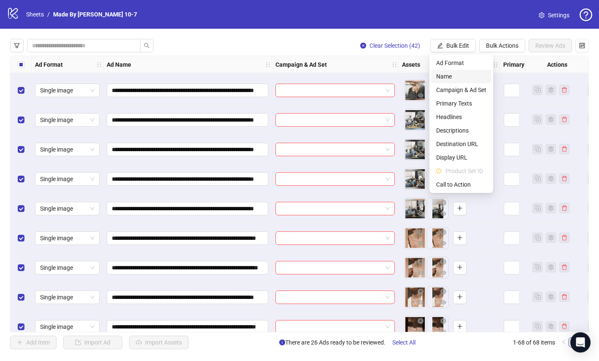
click at [457, 79] on span "Name" at bounding box center [462, 76] width 50 height 9
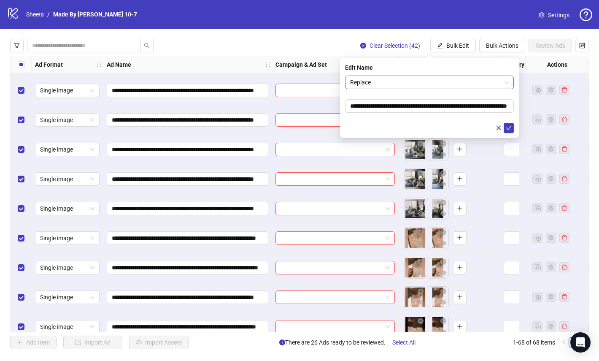
click at [444, 83] on span "Replace" at bounding box center [429, 82] width 159 height 13
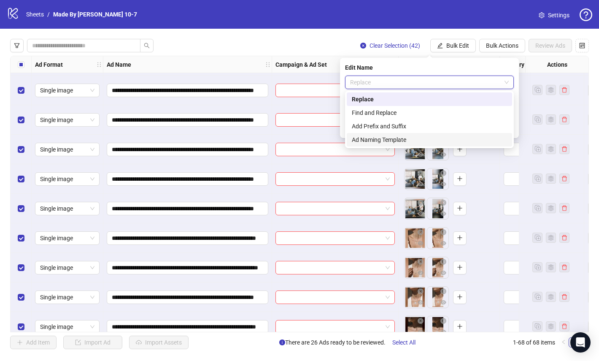
click at [377, 140] on div "Ad Naming Template" at bounding box center [429, 139] width 155 height 9
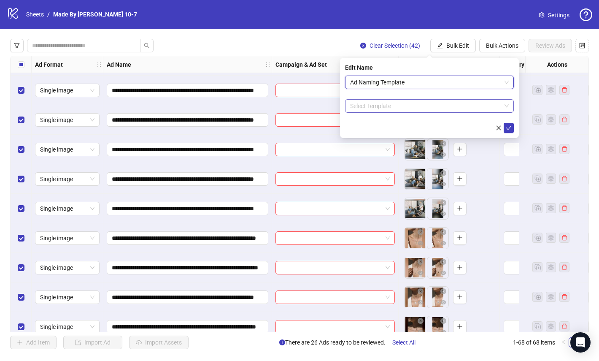
click at [376, 109] on input "search" at bounding box center [425, 106] width 151 height 13
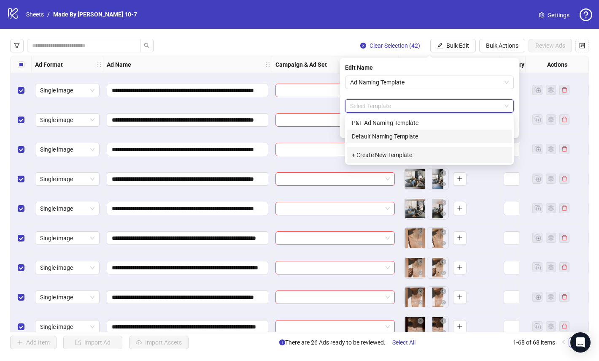
click at [371, 139] on div "Default Naming Template" at bounding box center [429, 136] width 155 height 9
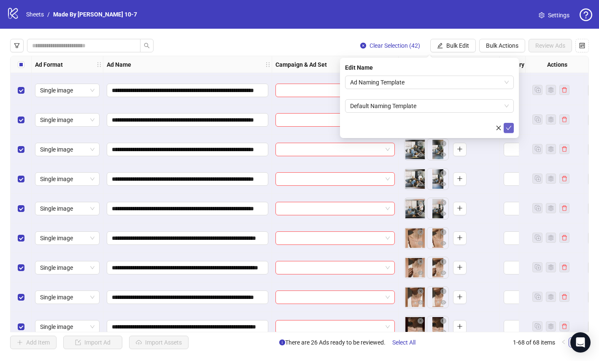
click at [510, 125] on icon "check" at bounding box center [509, 128] width 6 height 6
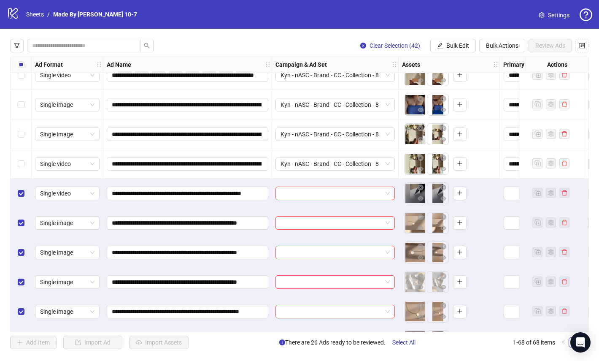
scroll to position [664, 0]
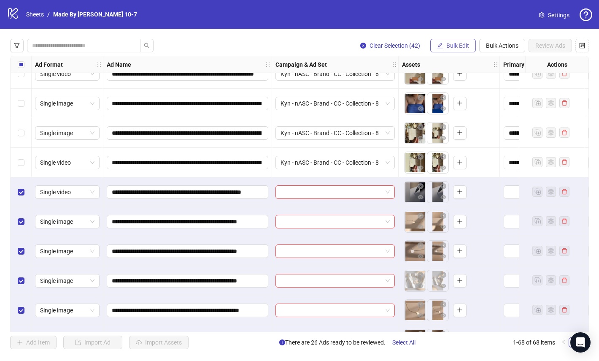
click at [460, 44] on span "Bulk Edit" at bounding box center [458, 45] width 23 height 7
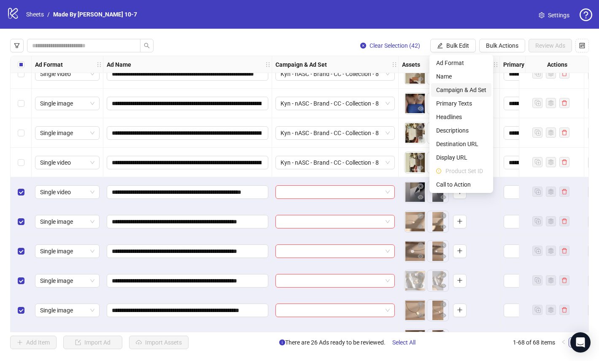
click at [458, 89] on span "Campaign & Ad Set" at bounding box center [462, 89] width 50 height 9
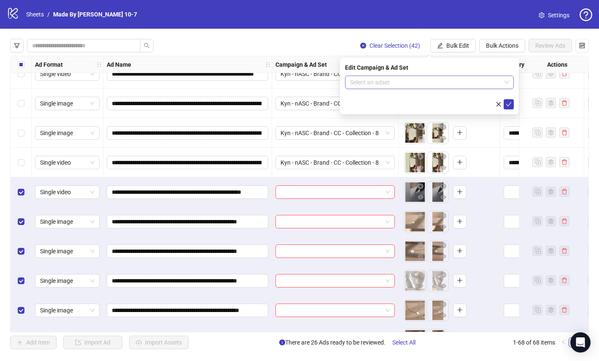
click at [437, 85] on input "search" at bounding box center [425, 82] width 151 height 13
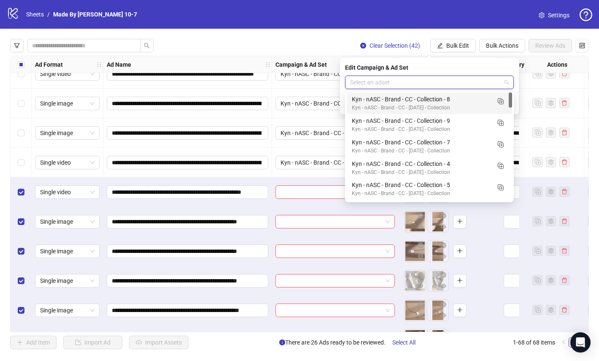
paste input "**********"
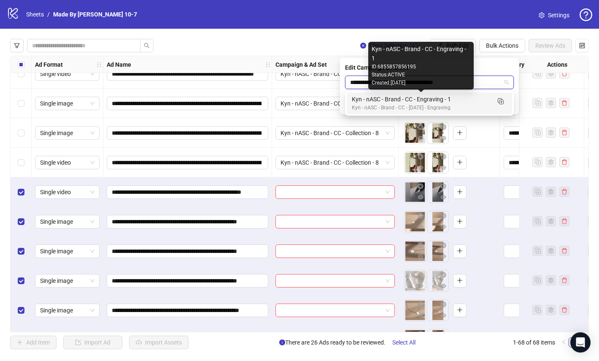
type input "**********"
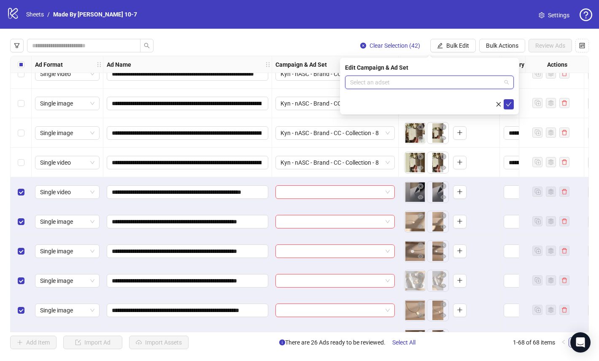
click at [429, 84] on input "search" at bounding box center [425, 82] width 151 height 13
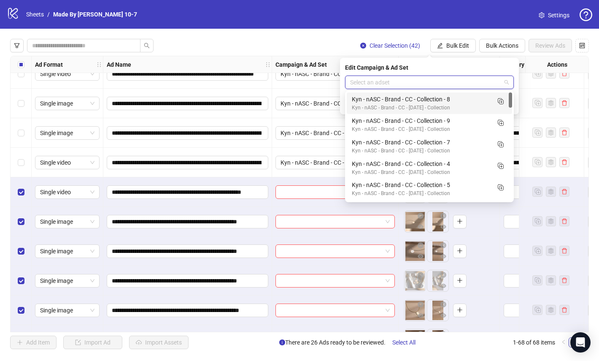
paste input "**********"
type input "**********"
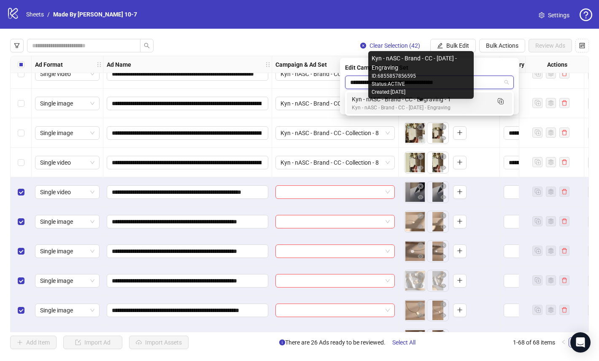
click at [428, 104] on div "Kyn - nASC - Brand - CC - [DATE] - Engraving" at bounding box center [421, 108] width 138 height 8
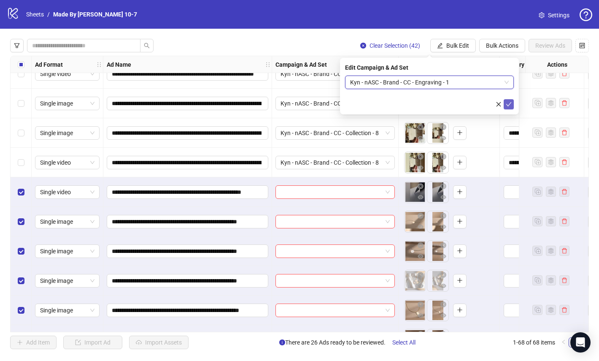
click at [506, 106] on icon "check" at bounding box center [509, 104] width 6 height 6
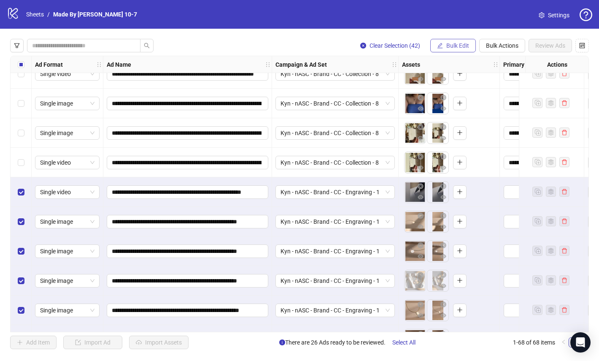
click at [454, 44] on span "Bulk Edit" at bounding box center [458, 45] width 23 height 7
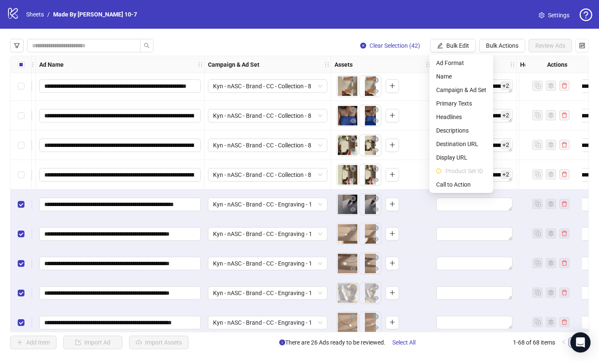
scroll to position [652, 220]
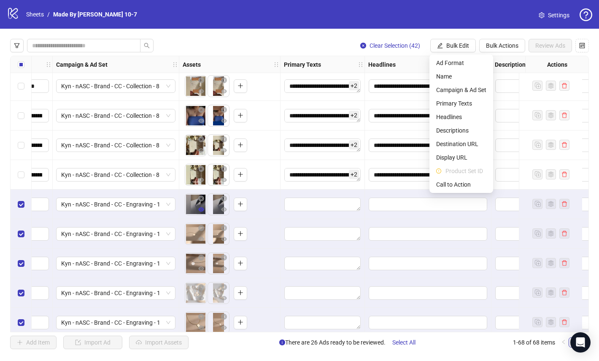
click at [200, 206] on button "button" at bounding box center [201, 210] width 10 height 10
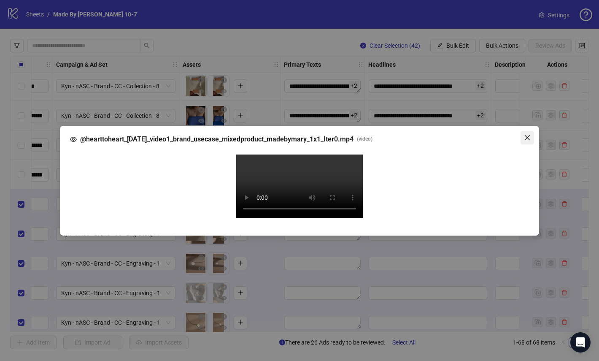
click at [529, 134] on icon "close" at bounding box center [527, 137] width 7 height 7
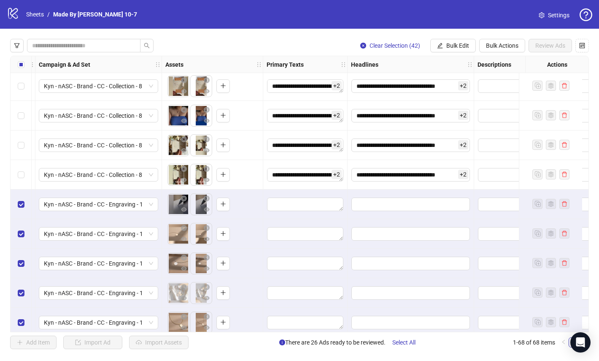
scroll to position [652, 287]
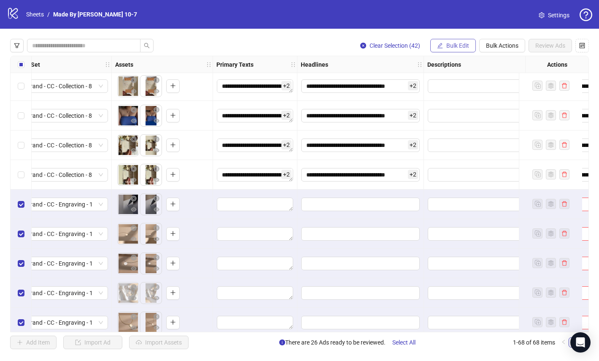
click at [455, 46] on span "Bulk Edit" at bounding box center [458, 45] width 23 height 7
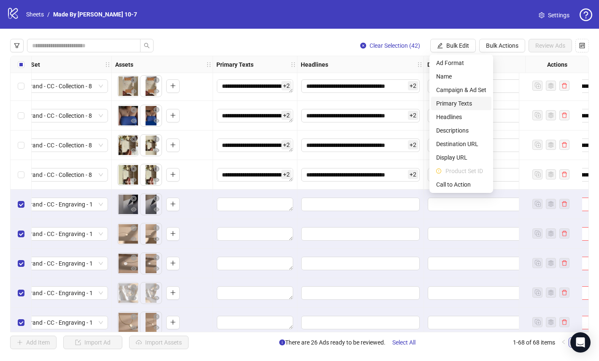
click at [441, 106] on span "Primary Texts" at bounding box center [462, 103] width 50 height 9
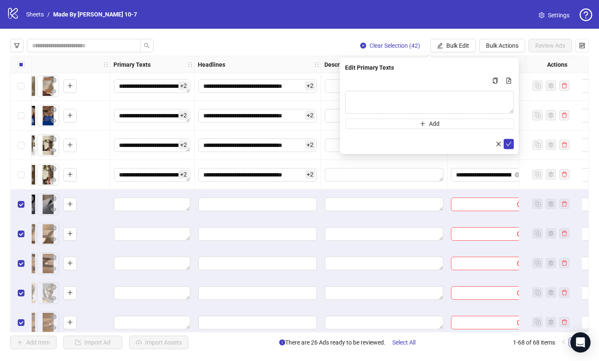
scroll to position [652, 540]
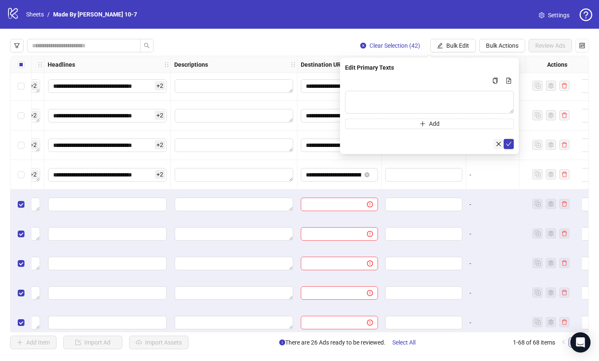
click at [501, 146] on icon "close" at bounding box center [499, 144] width 6 height 6
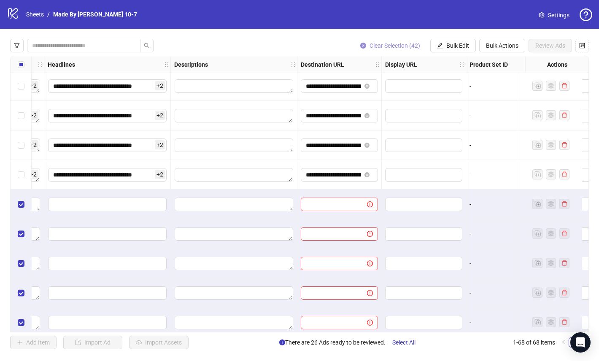
scroll to position [652, 473]
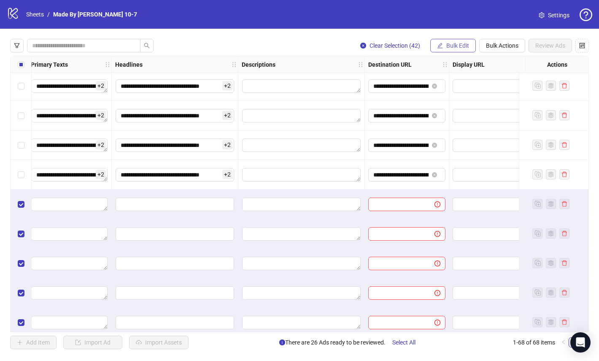
click at [445, 43] on button "Bulk Edit" at bounding box center [454, 46] width 46 height 14
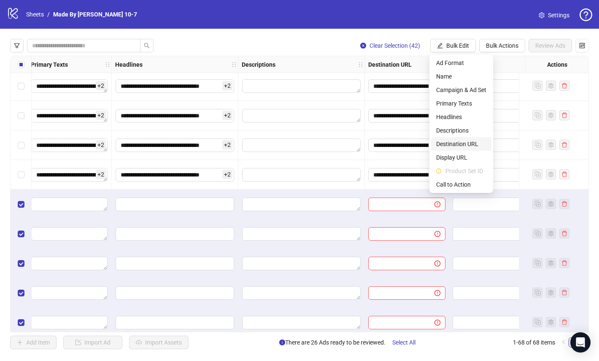
click at [456, 146] on span "Destination URL" at bounding box center [462, 143] width 50 height 9
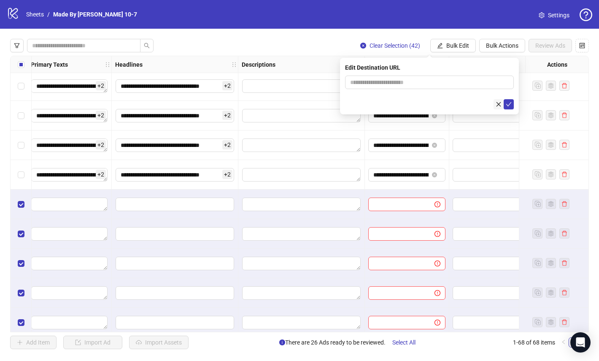
click at [497, 102] on icon "close" at bounding box center [499, 104] width 6 height 6
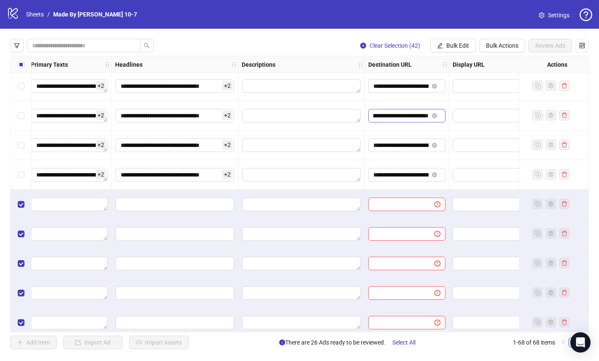
scroll to position [0, 68]
click at [457, 43] on span "Bulk Edit" at bounding box center [458, 45] width 23 height 7
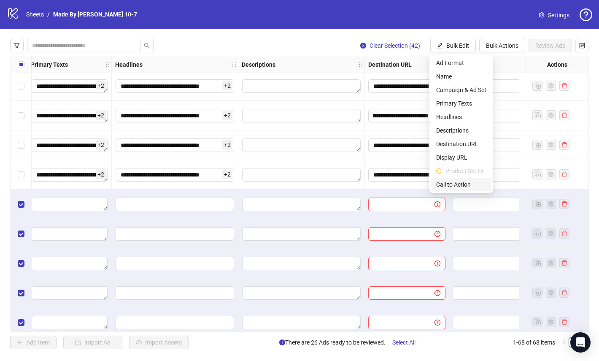
click at [453, 182] on span "Call to Action" at bounding box center [462, 184] width 50 height 9
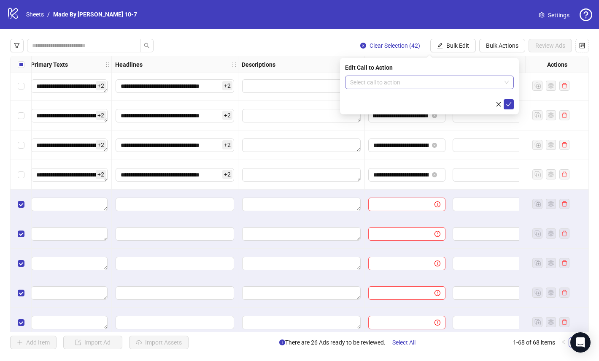
click at [407, 83] on input "search" at bounding box center [425, 82] width 151 height 13
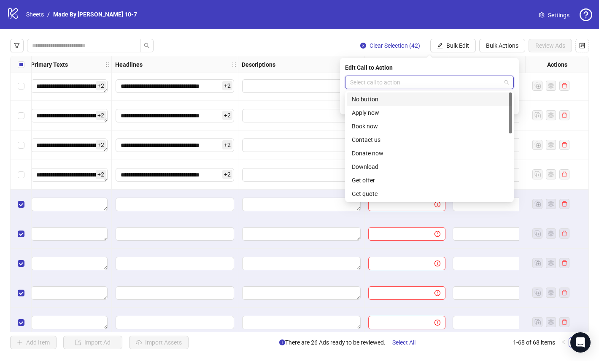
type input "*"
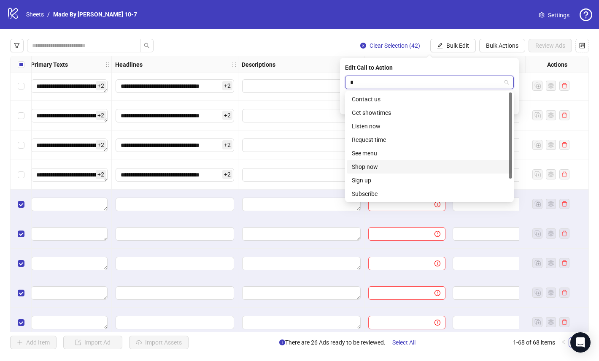
click at [380, 160] on div "Shop now" at bounding box center [429, 167] width 165 height 14
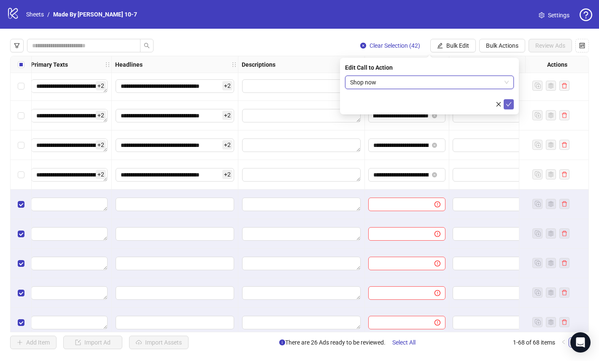
click at [512, 103] on icon "check" at bounding box center [509, 104] width 6 height 6
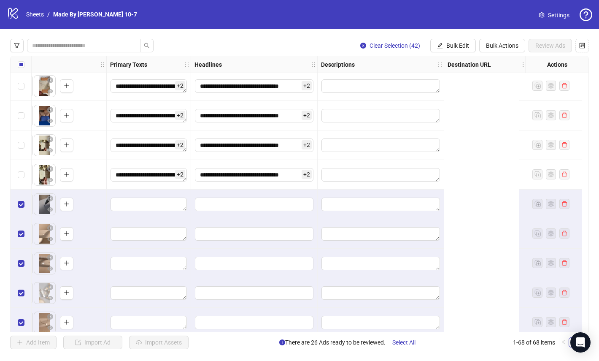
scroll to position [652, 0]
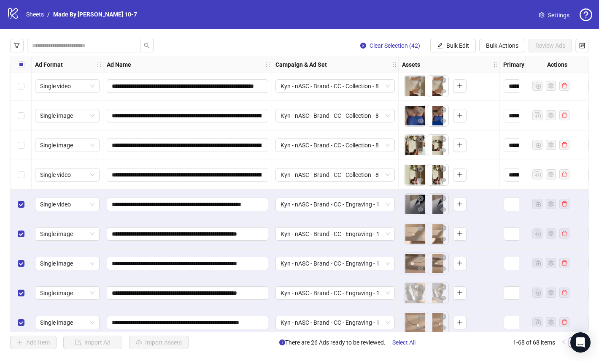
click at [333, 38] on div "**********" at bounding box center [299, 194] width 599 height 331
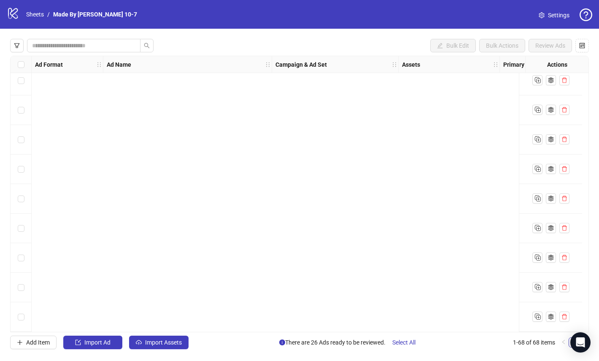
scroll to position [0, 0]
